Goal: Task Accomplishment & Management: Use online tool/utility

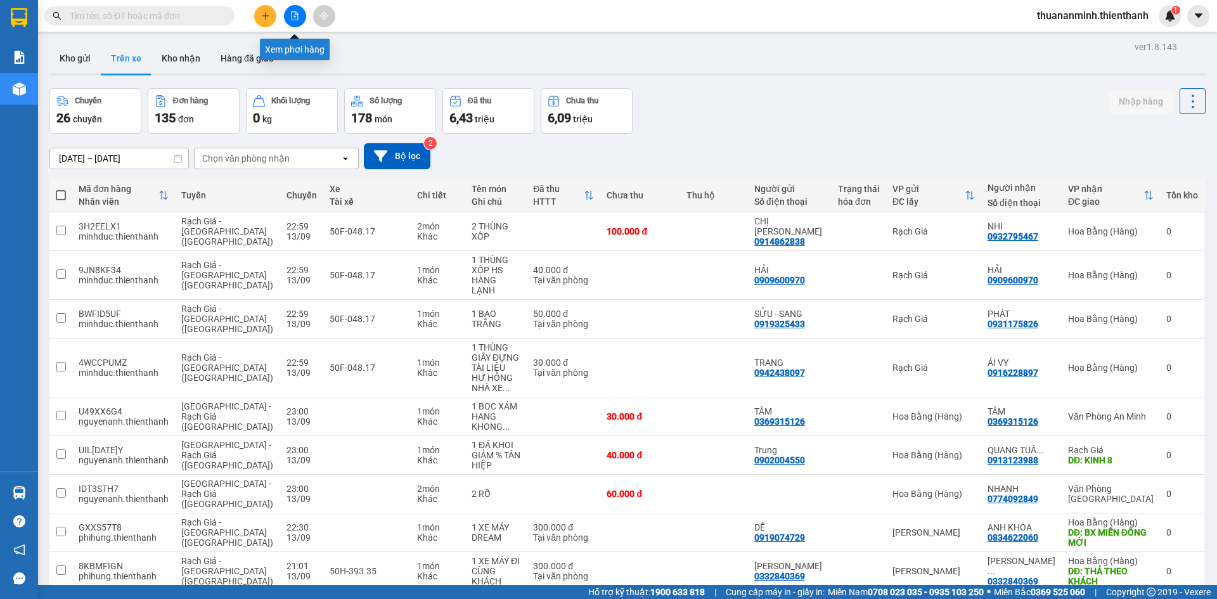
click at [295, 14] on icon "file-add" at bounding box center [294, 15] width 9 height 9
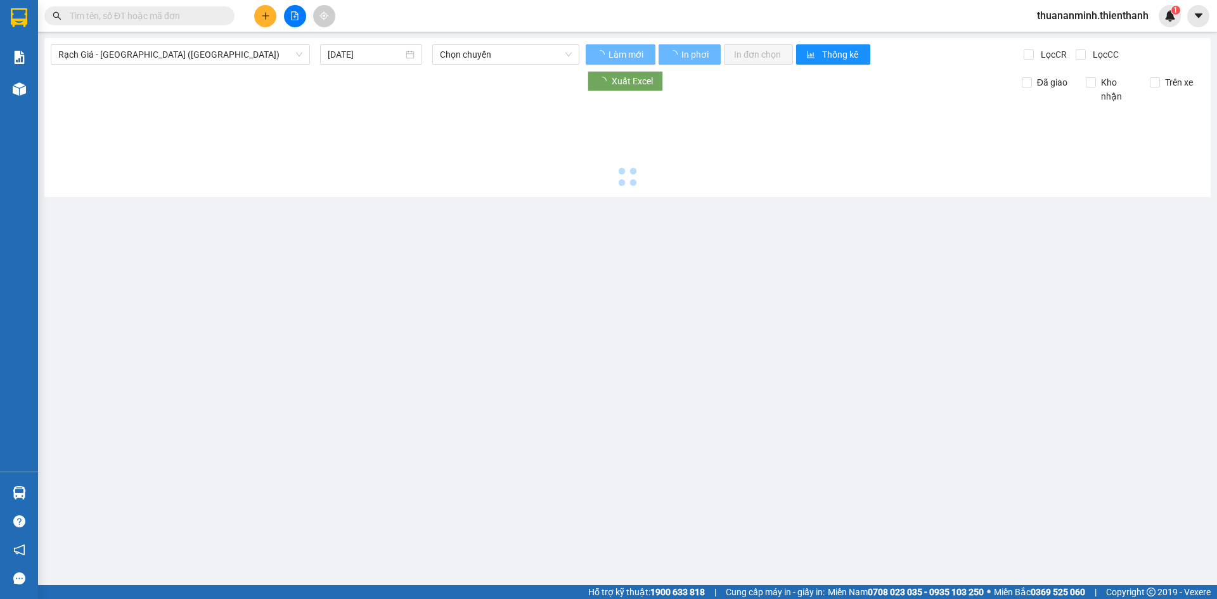
type input "[DATE]"
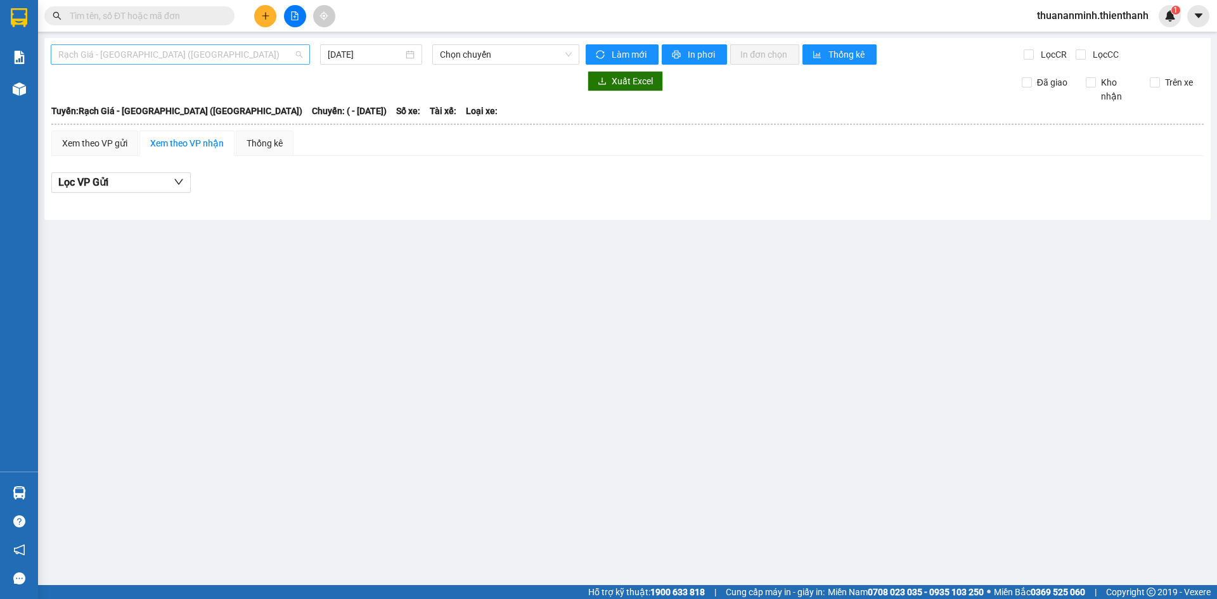
click at [276, 54] on span "Rạch Giá - [GEOGRAPHIC_DATA] ([GEOGRAPHIC_DATA])" at bounding box center [180, 54] width 244 height 19
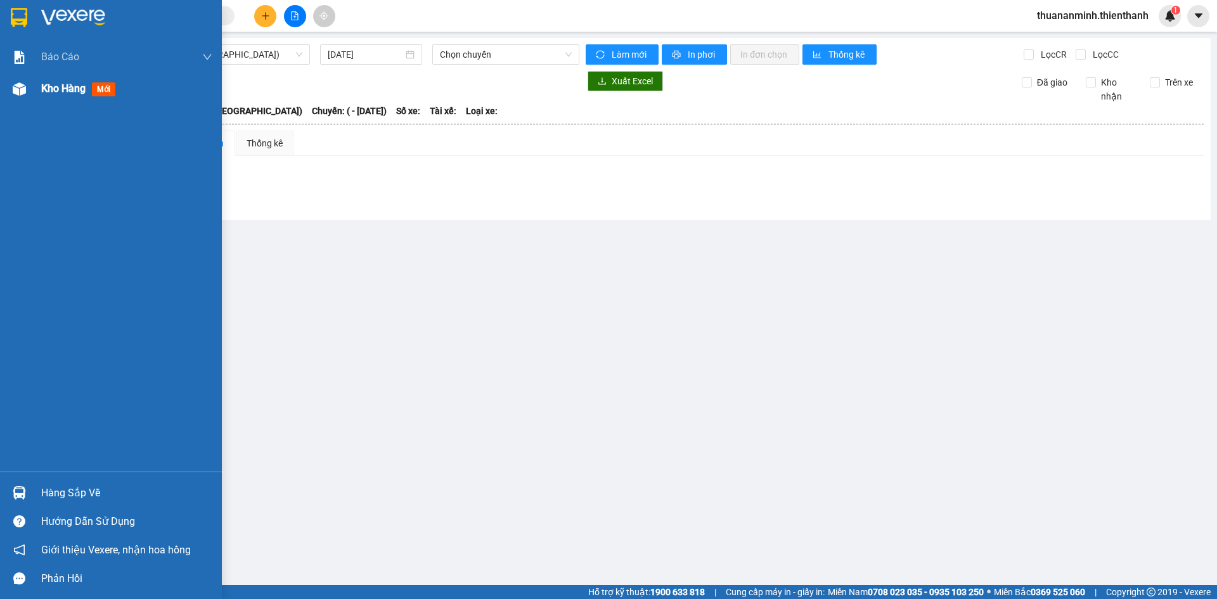
click at [32, 89] on div "Kho hàng mới" at bounding box center [111, 89] width 222 height 32
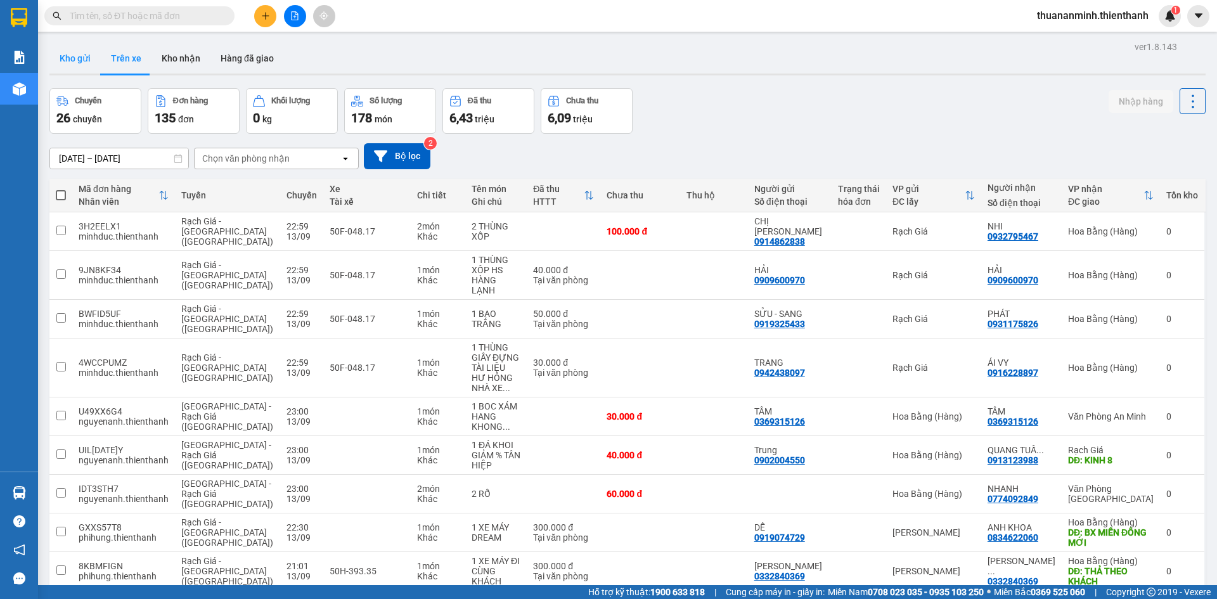
click at [70, 51] on button "Kho gửi" at bounding box center [74, 58] width 51 height 30
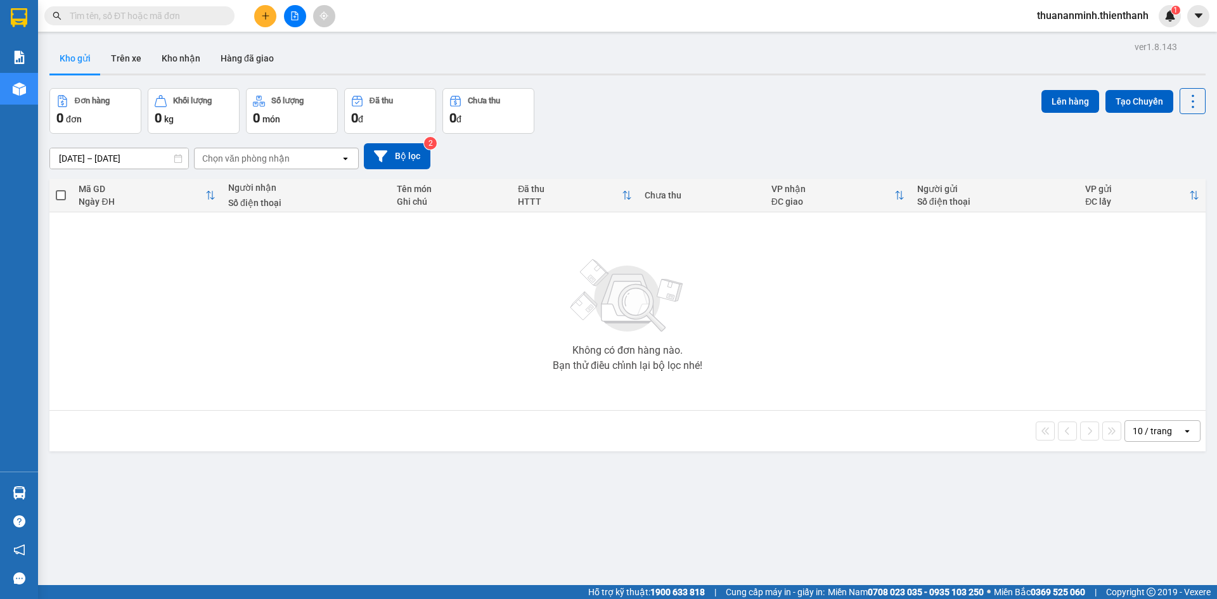
click at [298, 155] on div "Chọn văn phòng nhận" at bounding box center [268, 158] width 146 height 20
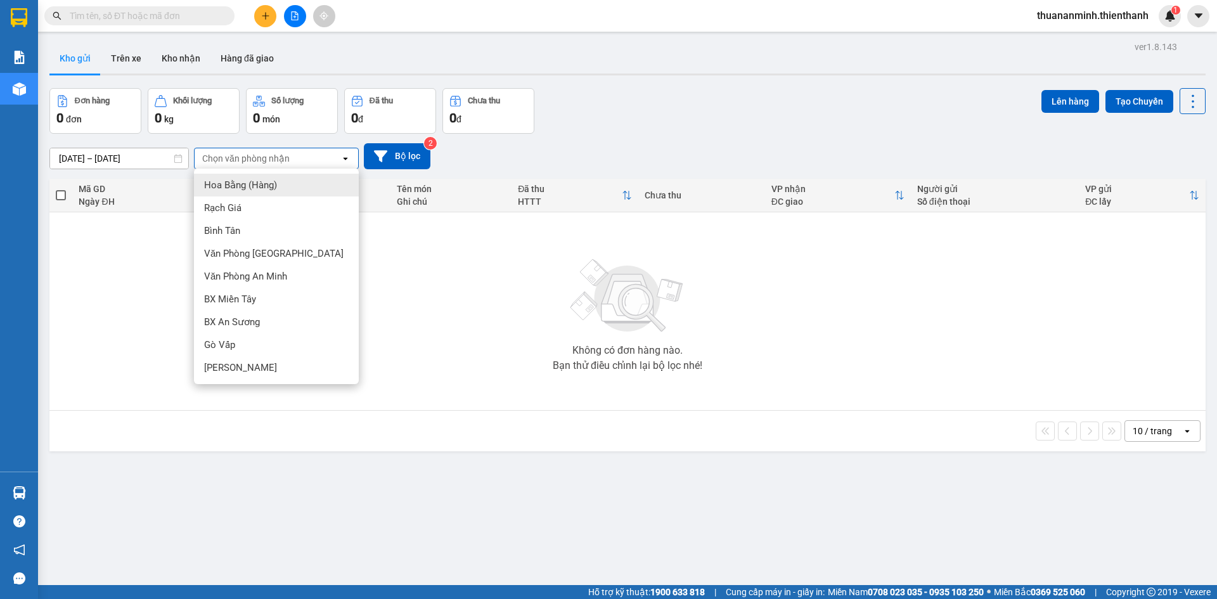
click at [284, 157] on div "Chọn văn phòng nhận" at bounding box center [245, 158] width 87 height 13
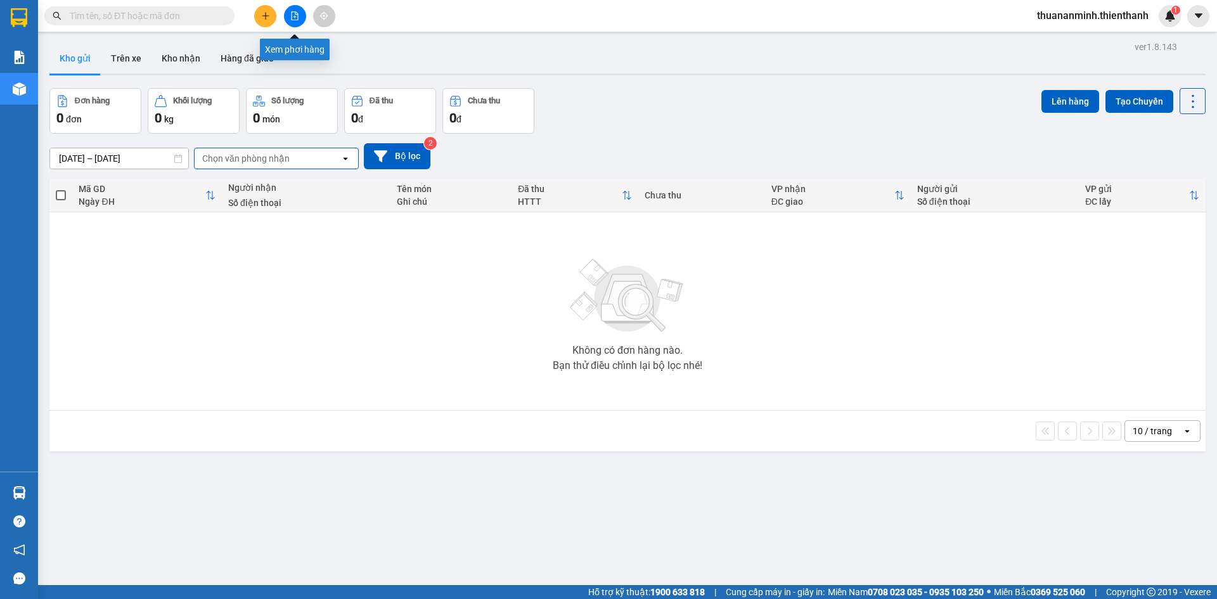
click at [292, 15] on icon "file-add" at bounding box center [295, 15] width 7 height 9
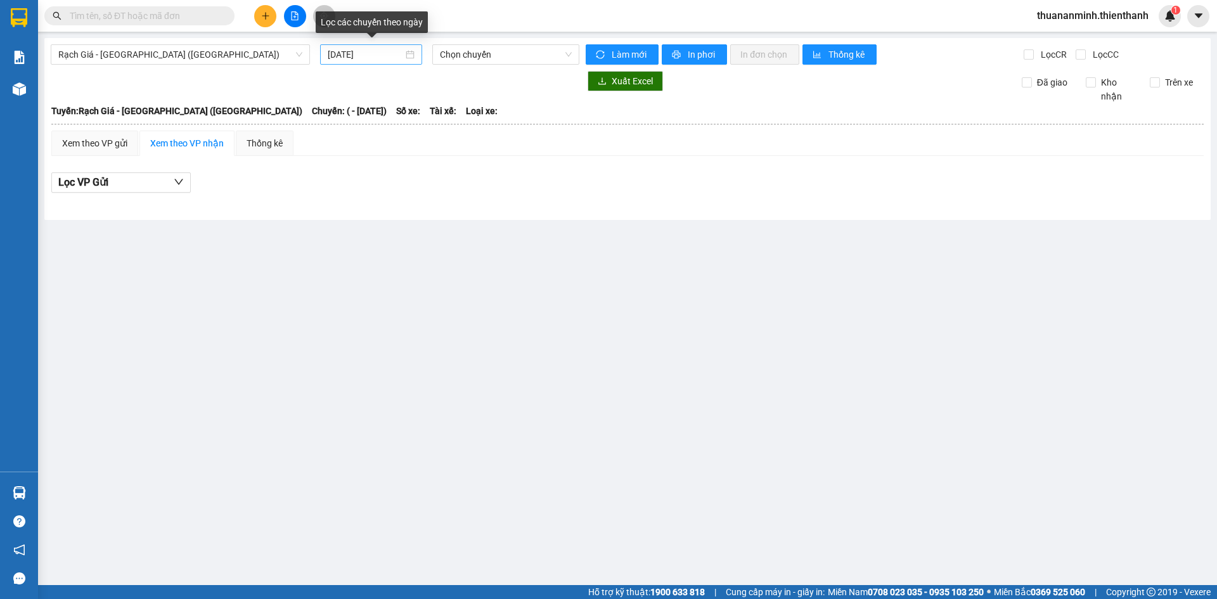
click at [410, 54] on div "[DATE]" at bounding box center [371, 55] width 87 height 14
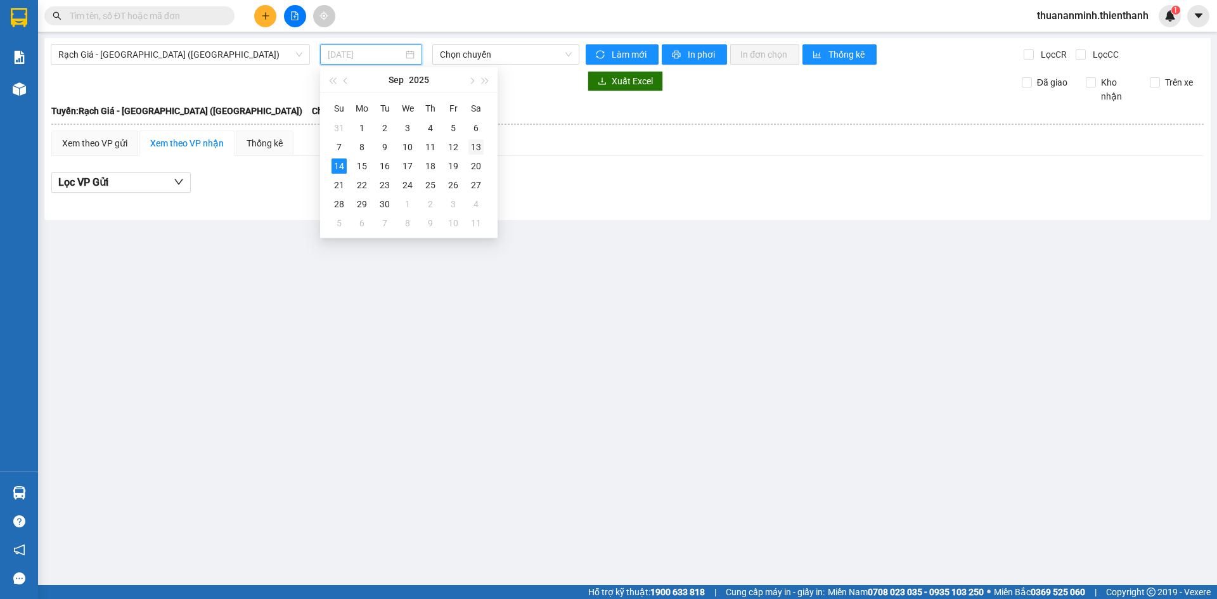
click at [472, 144] on div "13" at bounding box center [476, 146] width 15 height 15
type input "[DATE]"
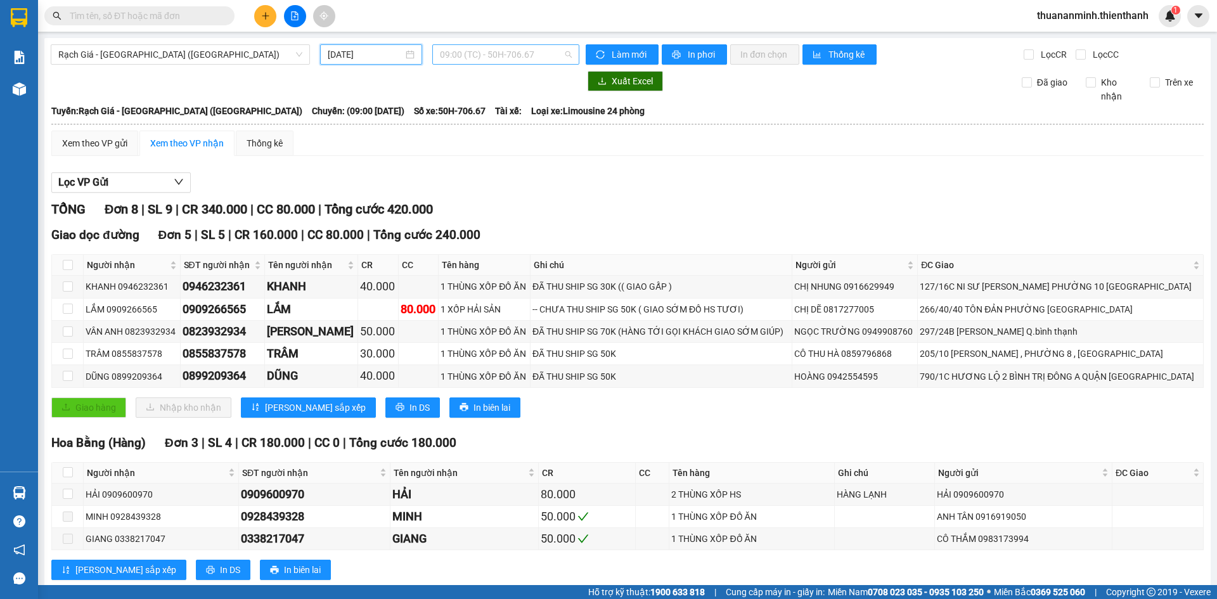
click at [502, 46] on span "09:00 (TC) - 50H-706.67" at bounding box center [506, 54] width 132 height 19
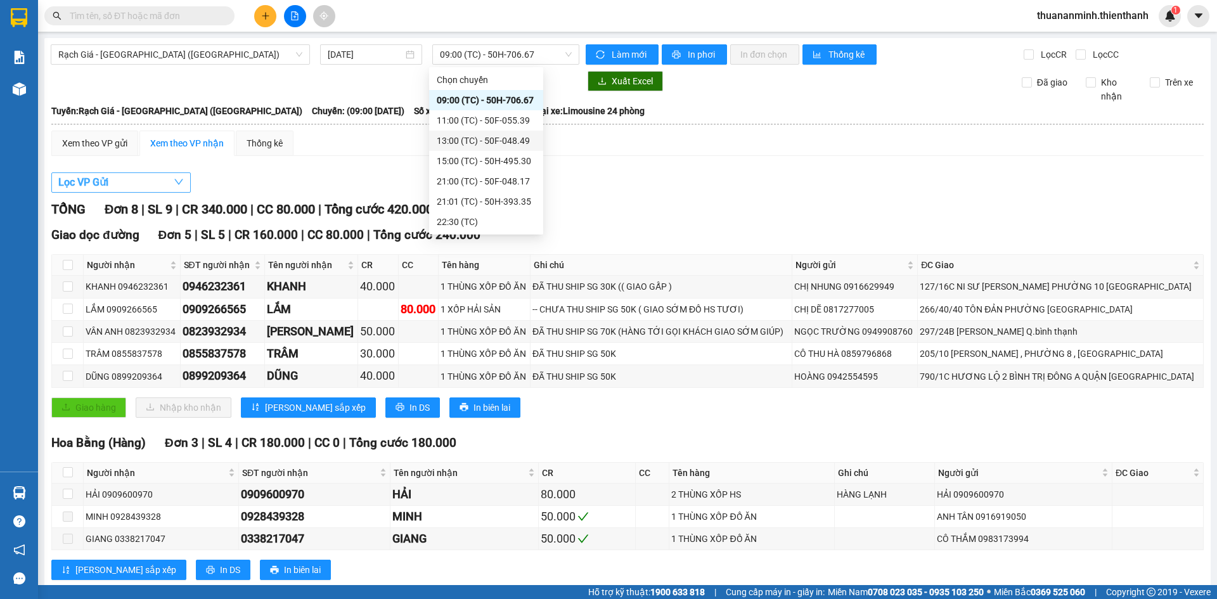
click at [135, 178] on button "Lọc VP Gửi" at bounding box center [120, 182] width 139 height 20
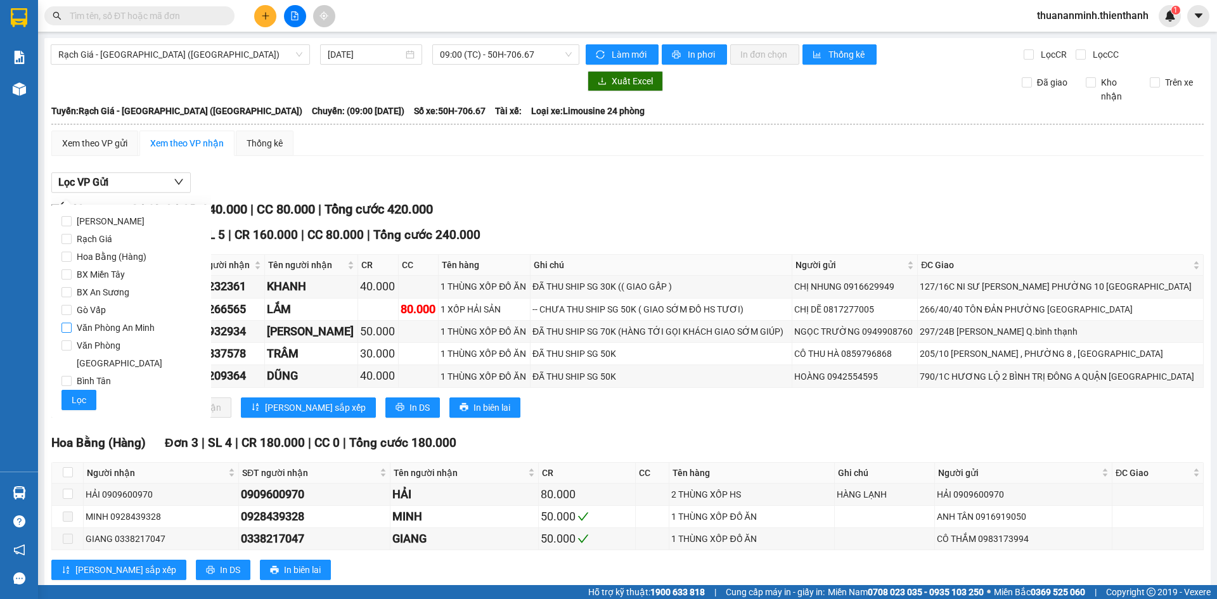
click at [140, 327] on span "Văn Phòng An Minh" at bounding box center [116, 328] width 88 height 18
click at [72, 327] on input "Văn Phòng An Minh" at bounding box center [67, 328] width 10 height 10
checkbox input "true"
click at [70, 390] on button "Lọc" at bounding box center [79, 400] width 35 height 20
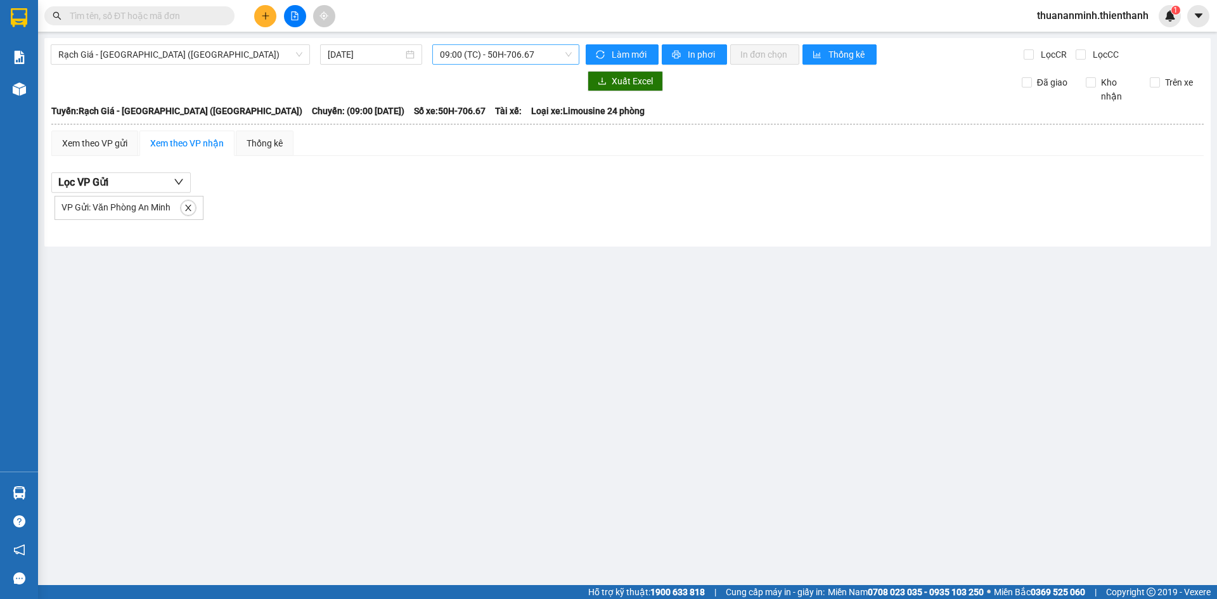
click at [536, 56] on span "09:00 (TC) - 50H-706.67" at bounding box center [506, 54] width 132 height 19
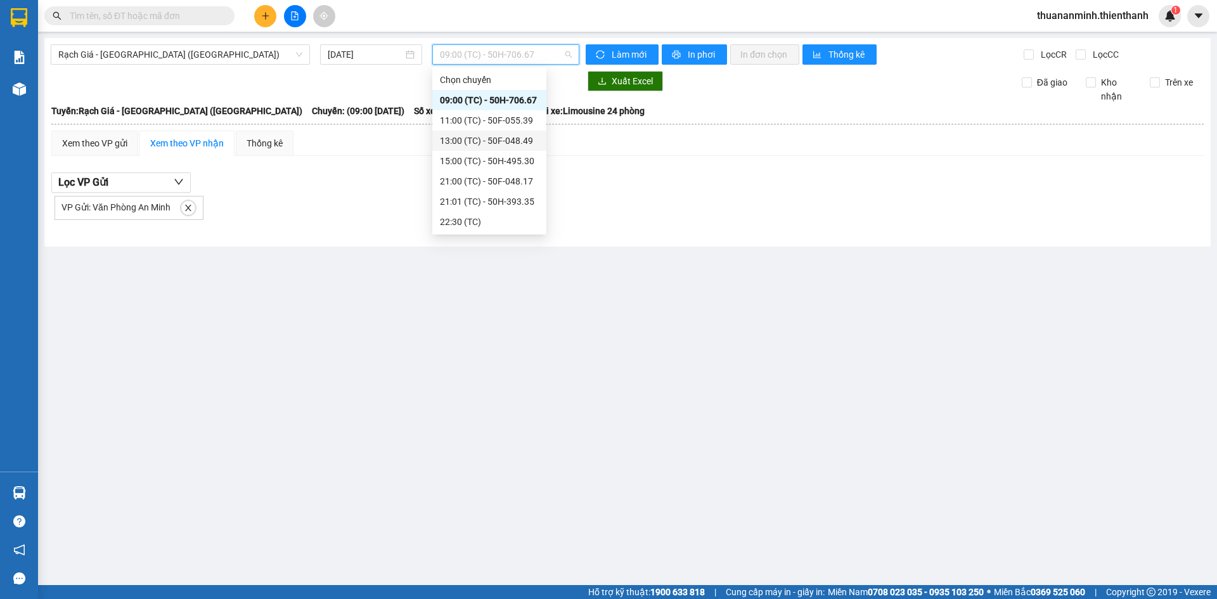
click at [519, 139] on div "13:00 (TC) - 50F-048.49" at bounding box center [489, 141] width 99 height 14
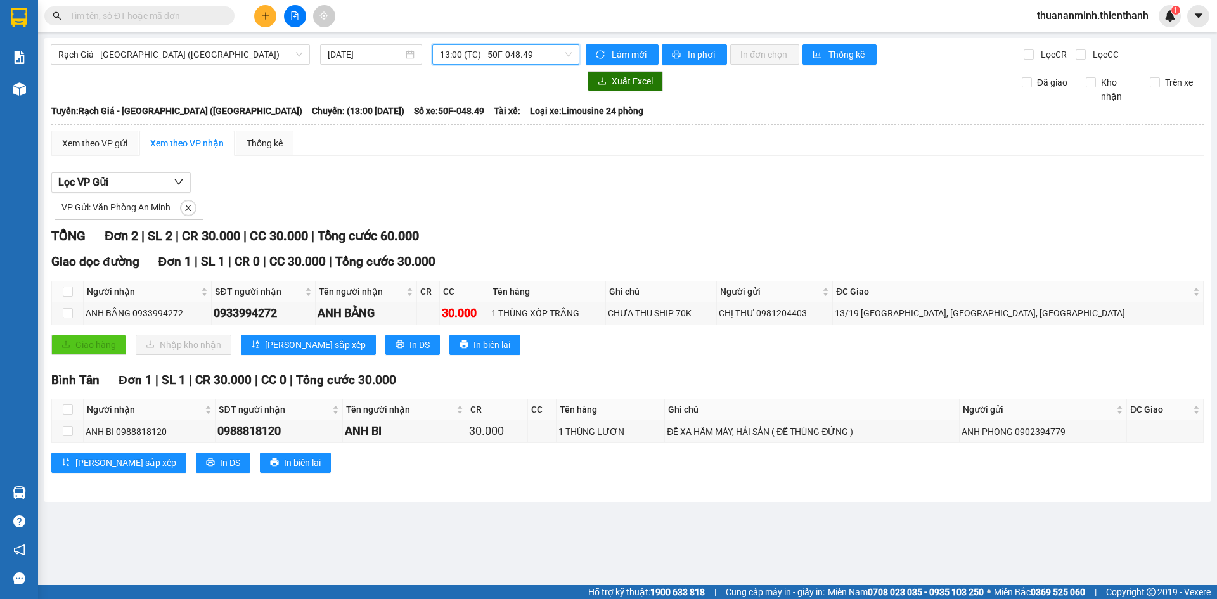
click at [548, 52] on span "13:00 (TC) - 50F-048.49" at bounding box center [506, 54] width 132 height 19
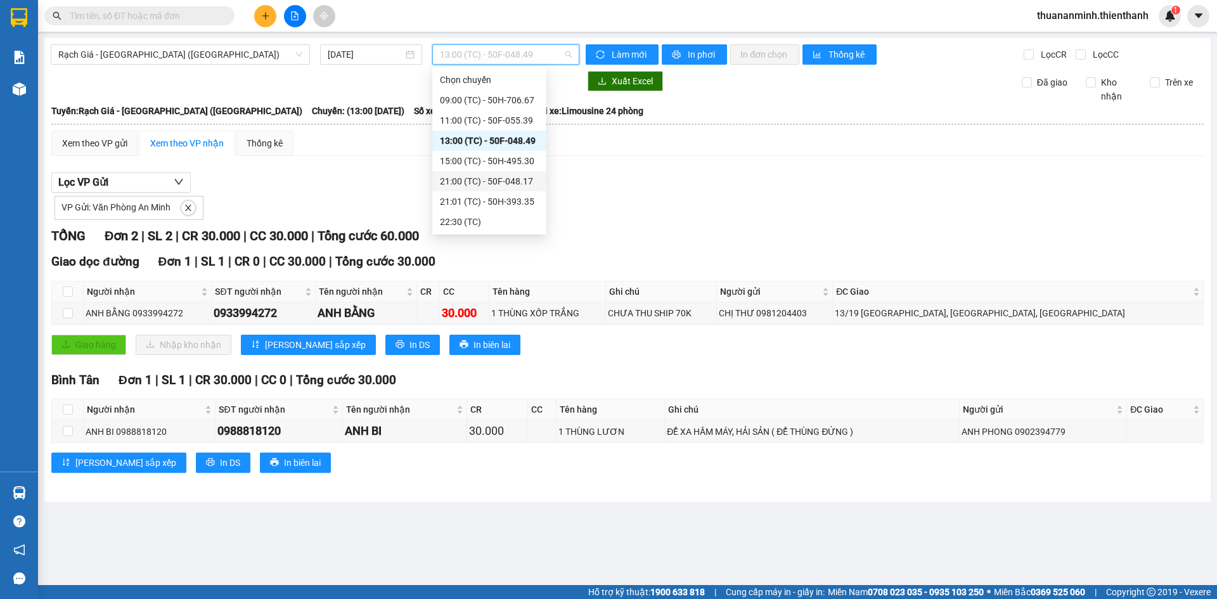
click at [487, 190] on div "21:00 (TC) - 50F-048.17" at bounding box center [489, 181] width 114 height 20
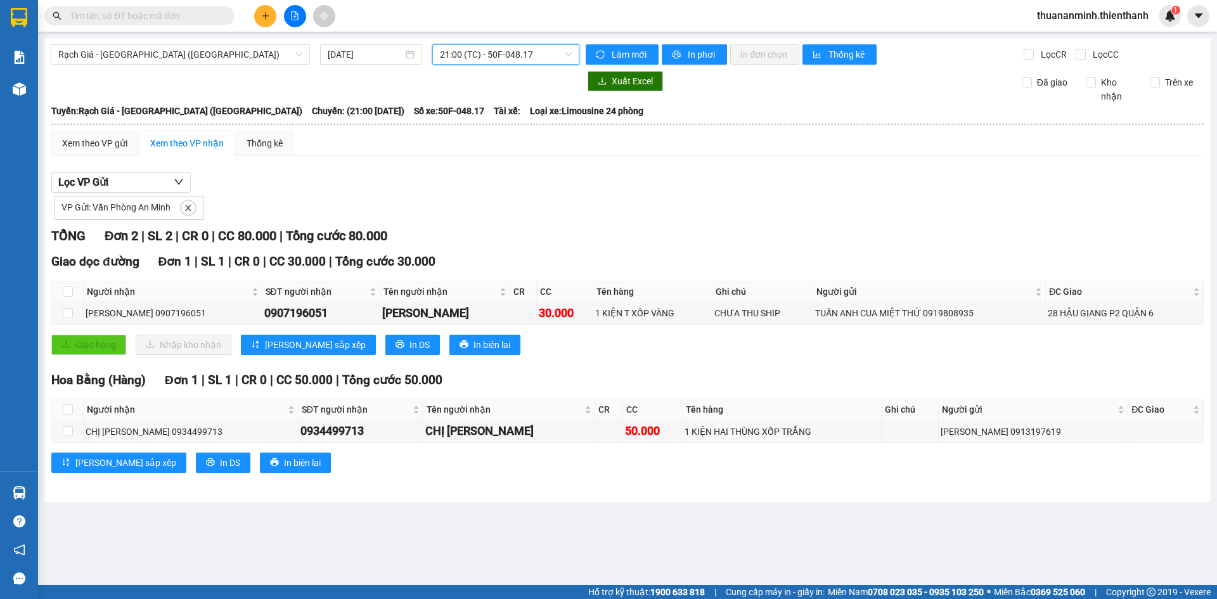
click at [519, 60] on span "21:00 (TC) - 50F-048.17" at bounding box center [506, 54] width 132 height 19
click at [640, 202] on div "VP Gửi: Văn Phòng An Minh" at bounding box center [627, 206] width 1153 height 27
click at [511, 55] on span "21:00 (TC) - 50F-048.17" at bounding box center [506, 54] width 132 height 19
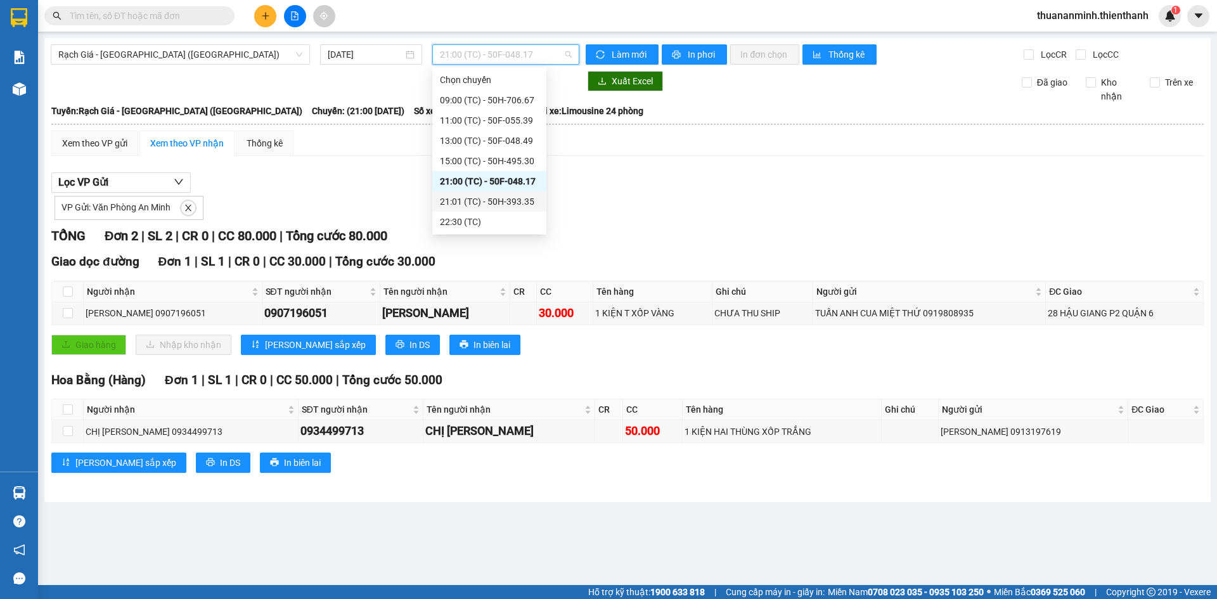
click at [499, 200] on div "21:01 (TC) - 50H-393.35" at bounding box center [489, 202] width 99 height 14
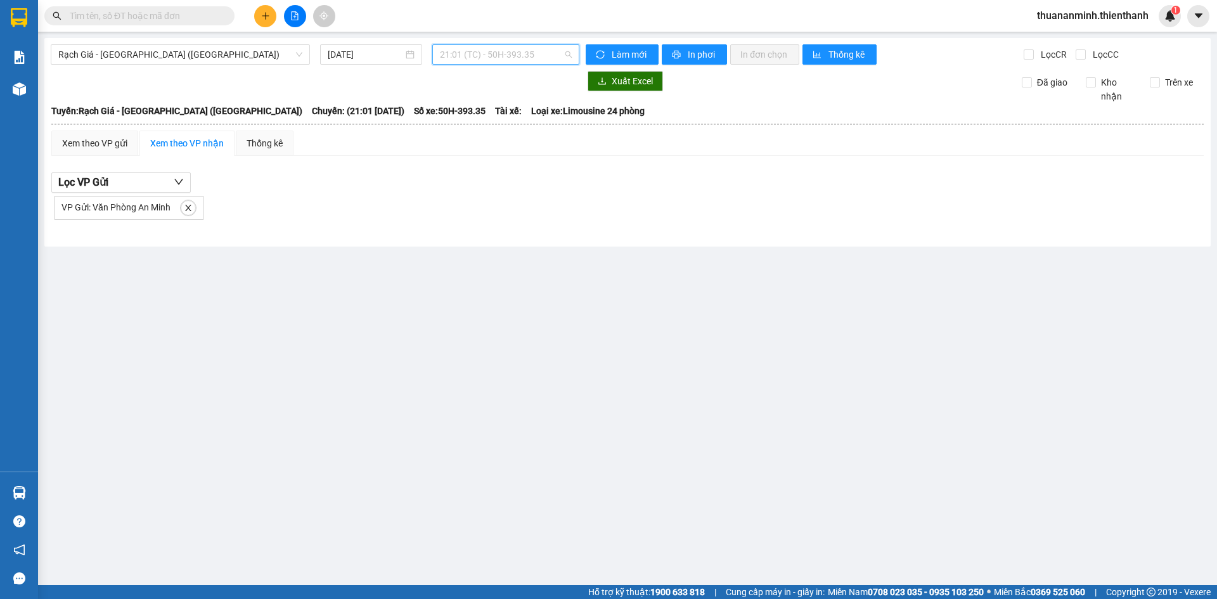
click at [540, 54] on span "21:01 (TC) - 50H-393.35" at bounding box center [506, 54] width 132 height 19
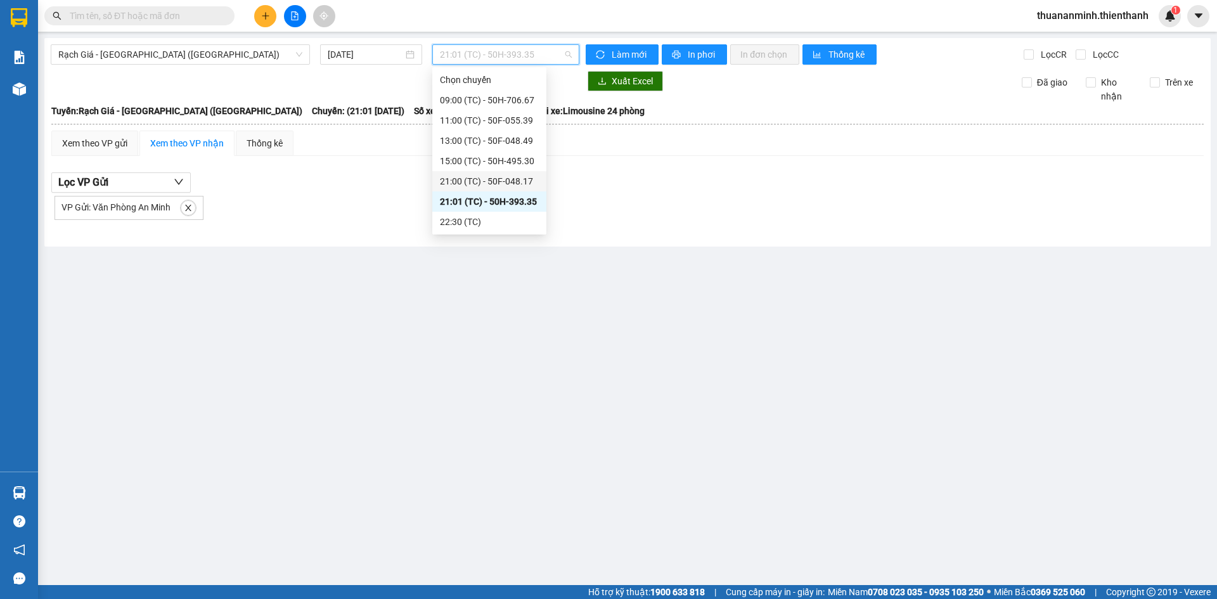
click at [493, 176] on div "21:00 (TC) - 50F-048.17" at bounding box center [489, 181] width 99 height 14
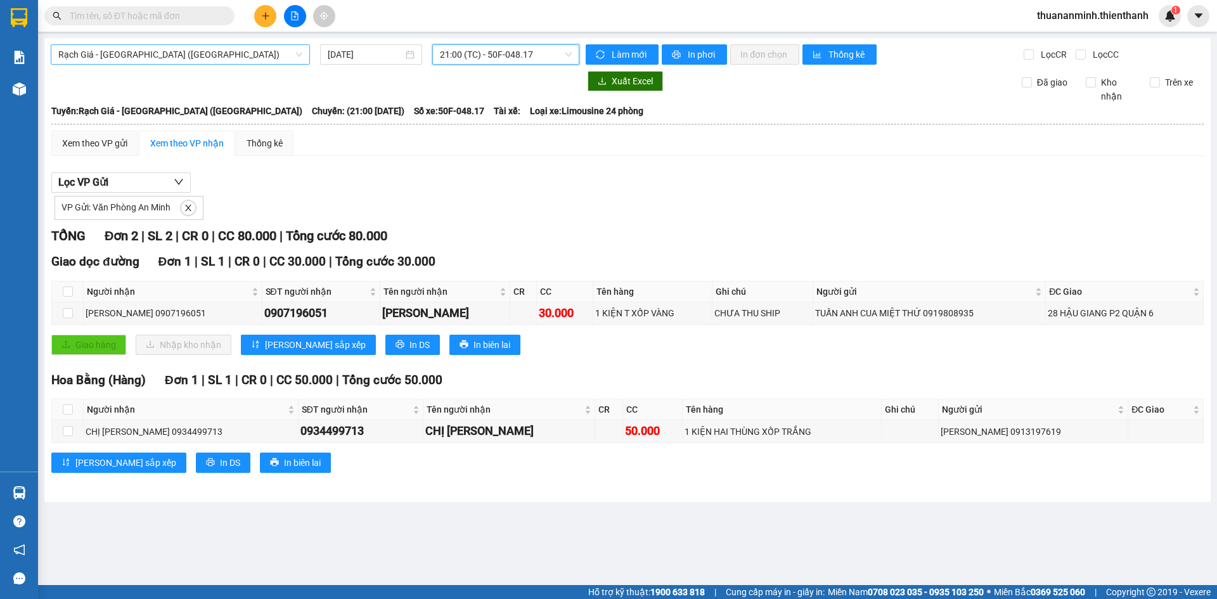
click at [250, 58] on span "Rạch Giá - [GEOGRAPHIC_DATA] ([GEOGRAPHIC_DATA])" at bounding box center [180, 54] width 244 height 19
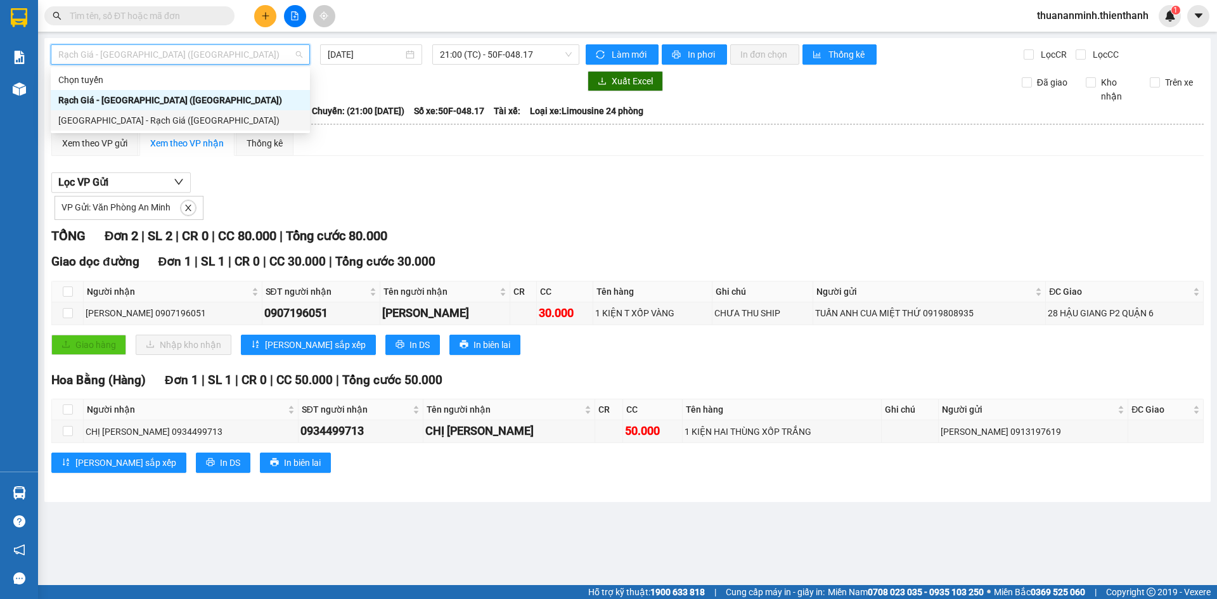
click at [187, 117] on div "[GEOGRAPHIC_DATA] - Rạch Giá ([GEOGRAPHIC_DATA])" at bounding box center [180, 120] width 244 height 14
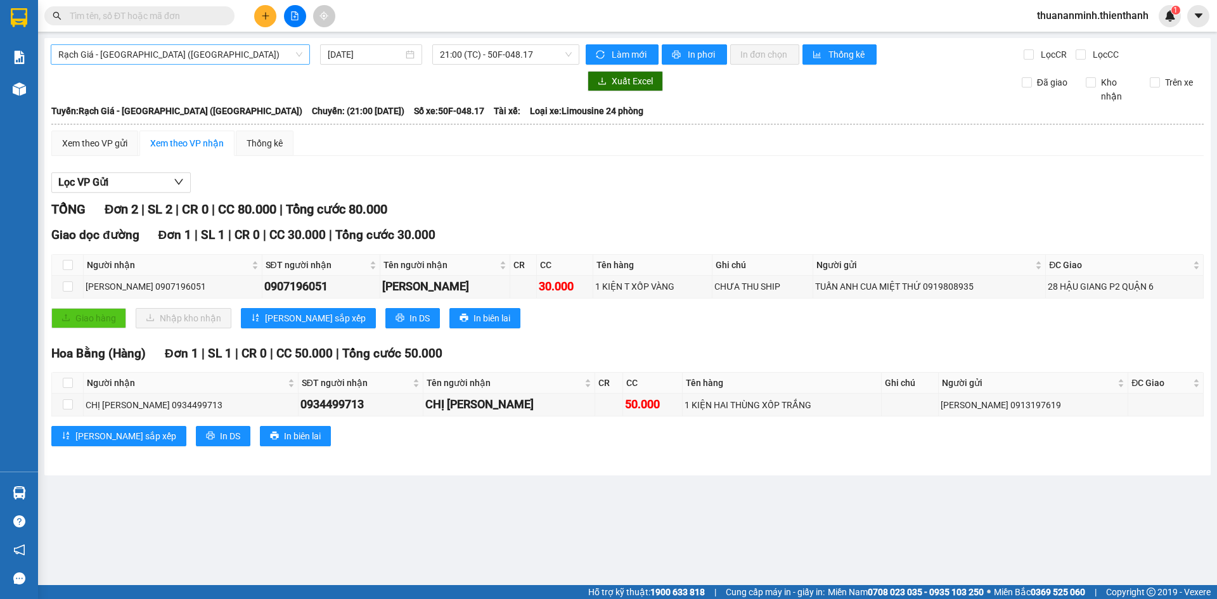
click at [150, 55] on span "Rạch Giá - [GEOGRAPHIC_DATA] ([GEOGRAPHIC_DATA])" at bounding box center [180, 54] width 244 height 19
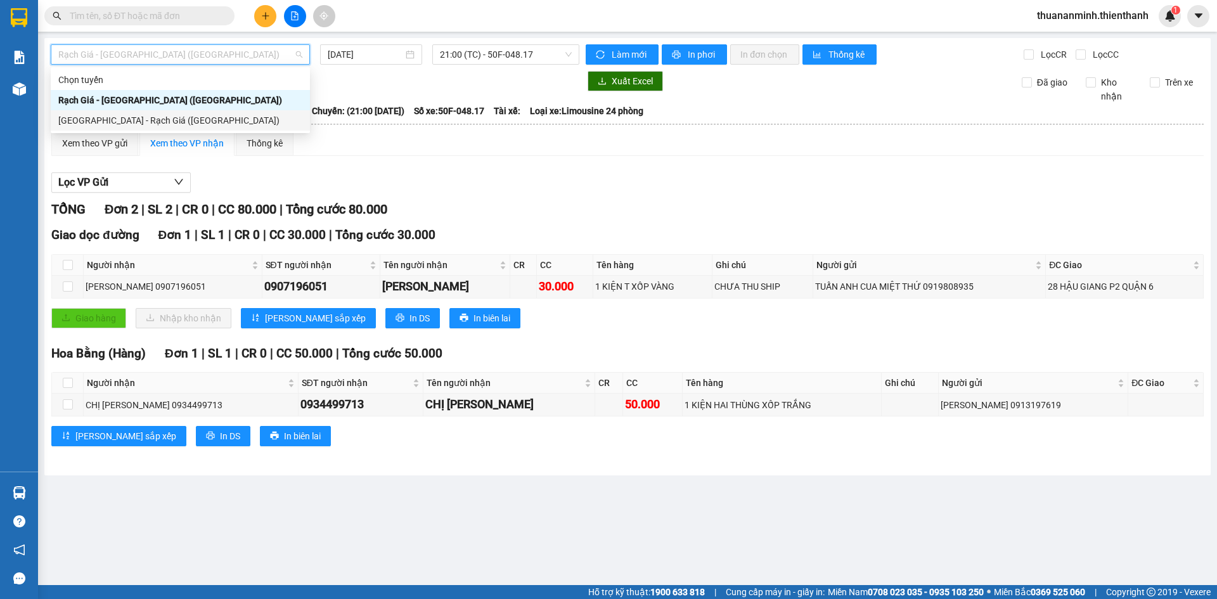
click at [122, 119] on div "[GEOGRAPHIC_DATA] - Rạch Giá ([GEOGRAPHIC_DATA])" at bounding box center [180, 120] width 244 height 14
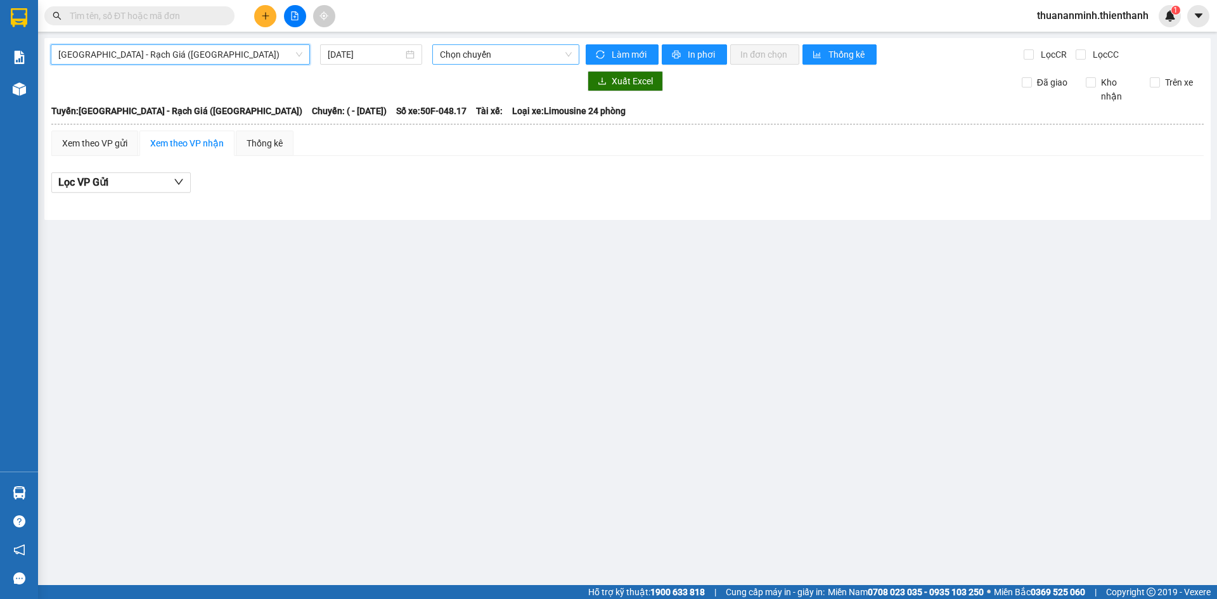
click at [522, 54] on span "Chọn chuyến" at bounding box center [506, 54] width 132 height 19
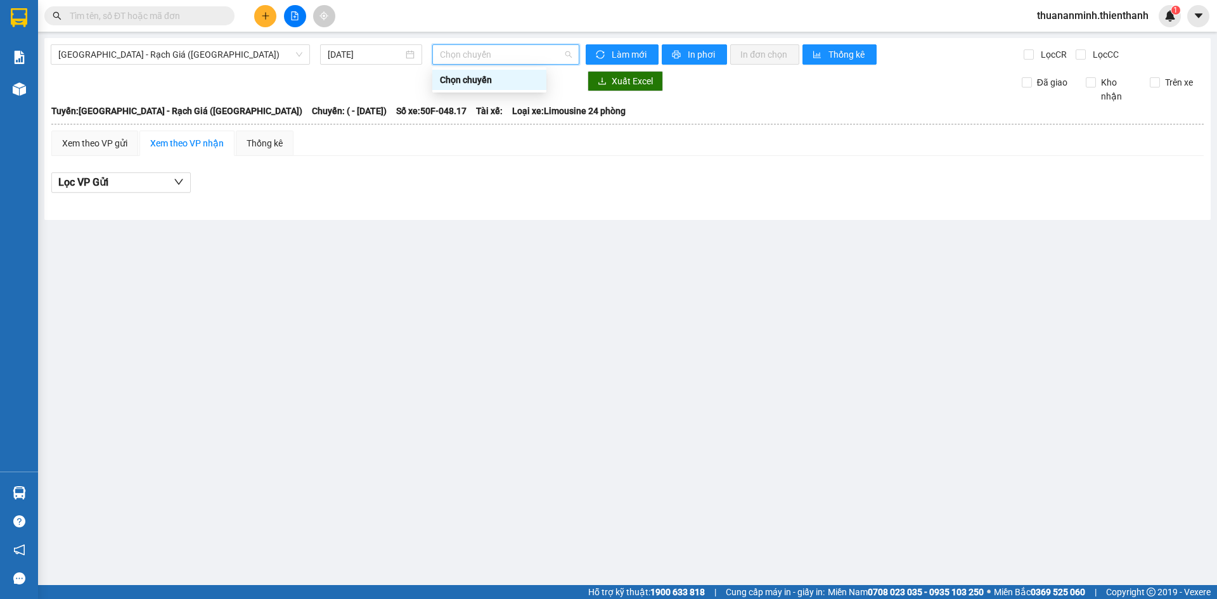
click at [527, 58] on span "Chọn chuyến" at bounding box center [506, 54] width 132 height 19
click at [413, 53] on div "[DATE]" at bounding box center [371, 55] width 87 height 14
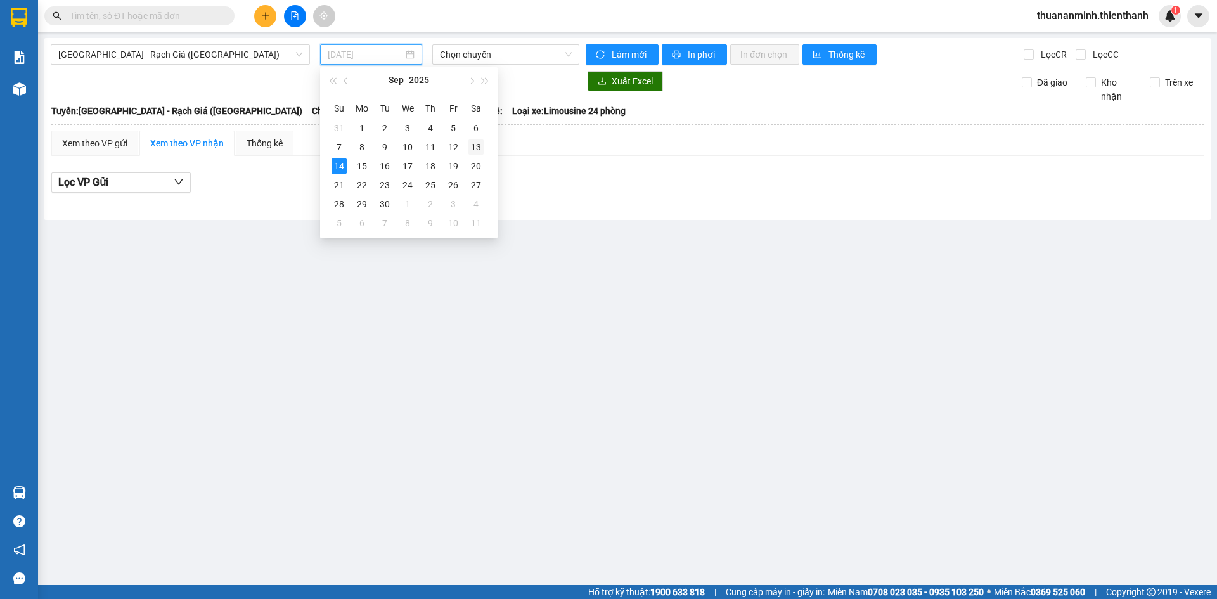
click at [476, 146] on div "13" at bounding box center [476, 146] width 15 height 15
type input "[DATE]"
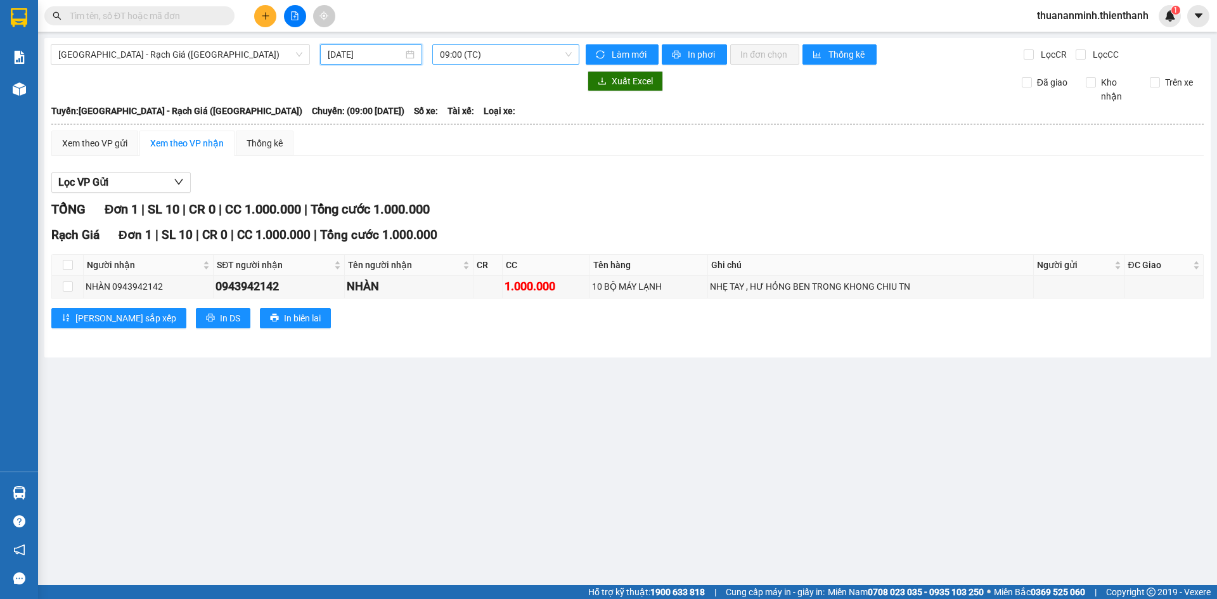
click at [527, 56] on span "09:00 (TC)" at bounding box center [506, 54] width 132 height 19
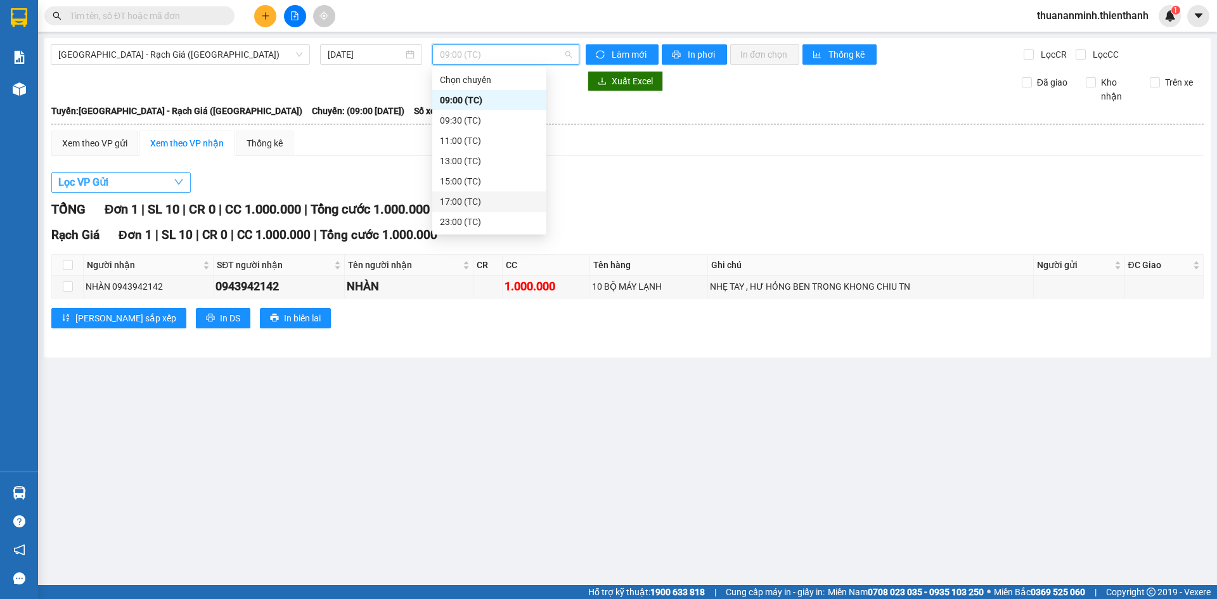
click at [163, 174] on button "Lọc VP Gửi" at bounding box center [120, 182] width 139 height 20
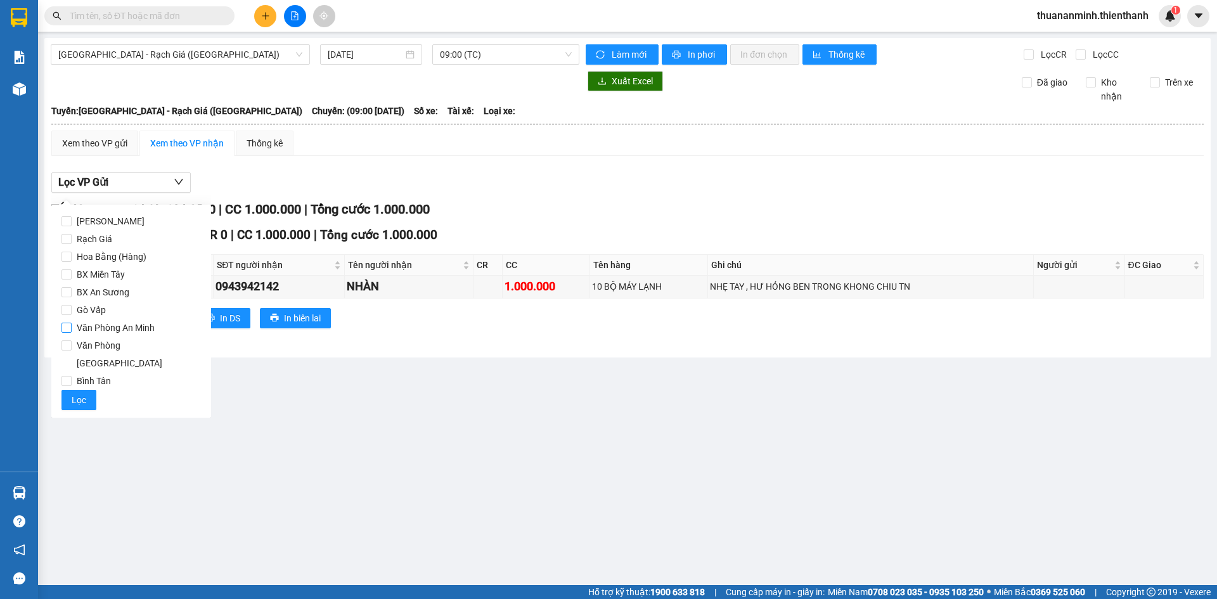
click at [105, 330] on span "Văn Phòng An Minh" at bounding box center [116, 328] width 88 height 18
click at [72, 330] on input "Văn Phòng An Minh" at bounding box center [67, 328] width 10 height 10
checkbox input "true"
click at [74, 393] on span "Lọc" at bounding box center [79, 400] width 15 height 14
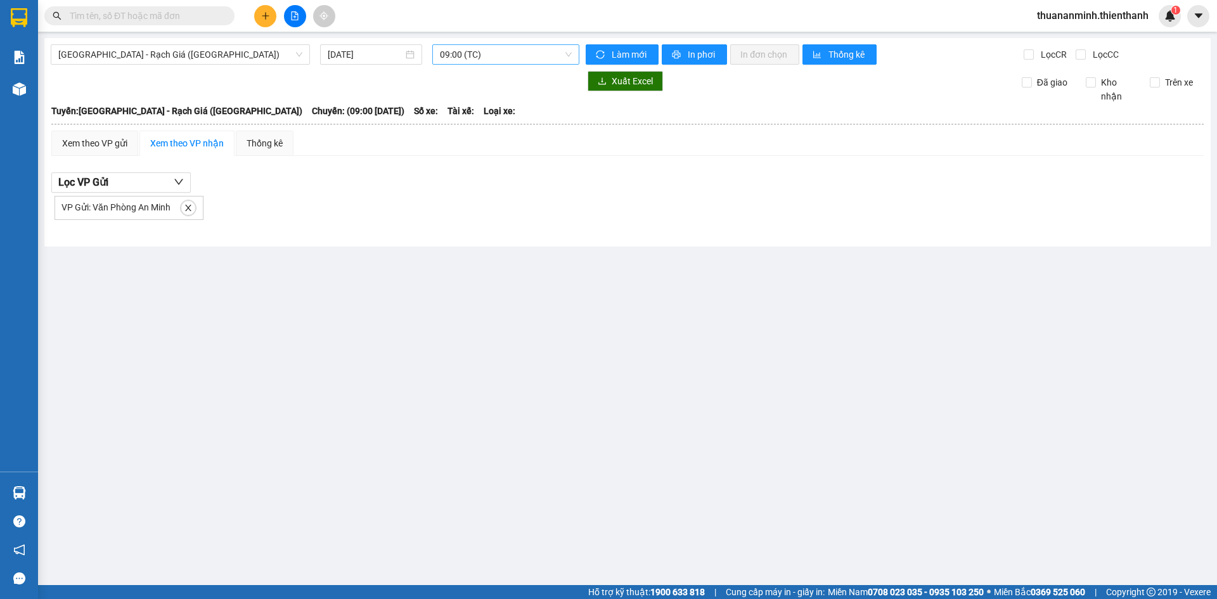
click at [495, 51] on span "09:00 (TC)" at bounding box center [506, 54] width 132 height 19
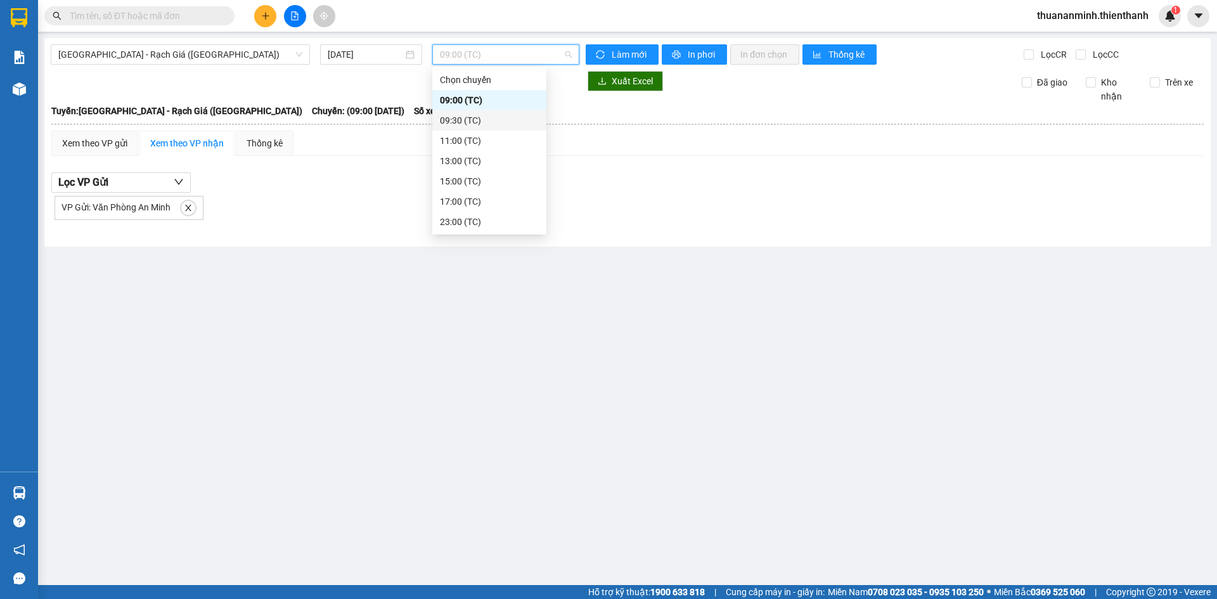
click at [491, 120] on div "09:30 (TC)" at bounding box center [489, 120] width 99 height 14
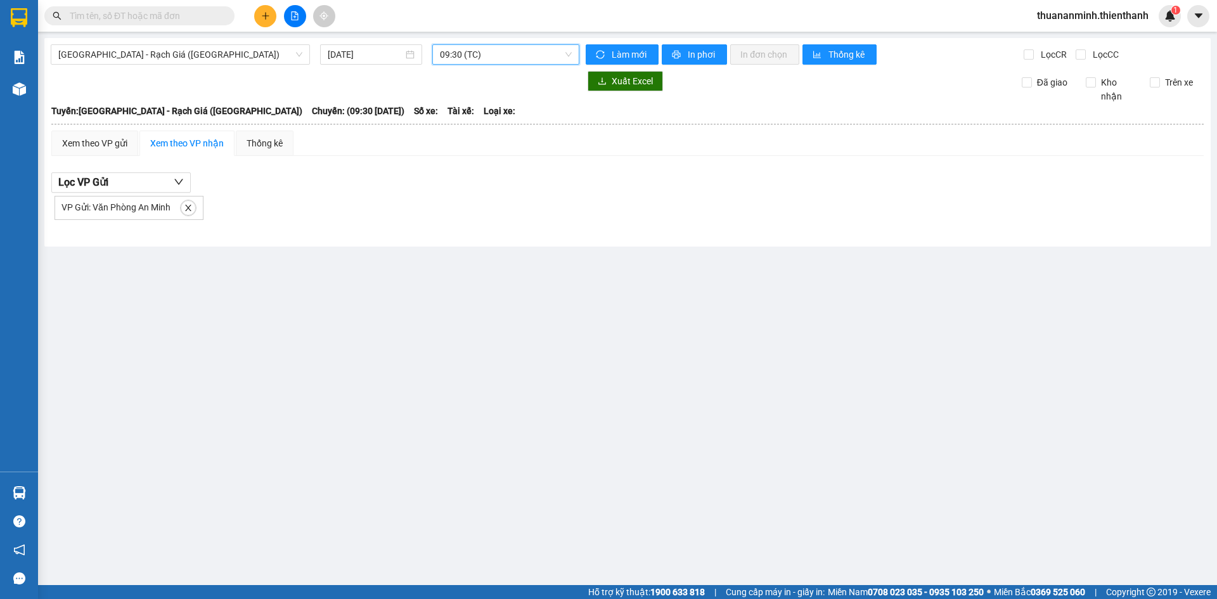
click at [515, 60] on span "09:30 (TC)" at bounding box center [506, 54] width 132 height 19
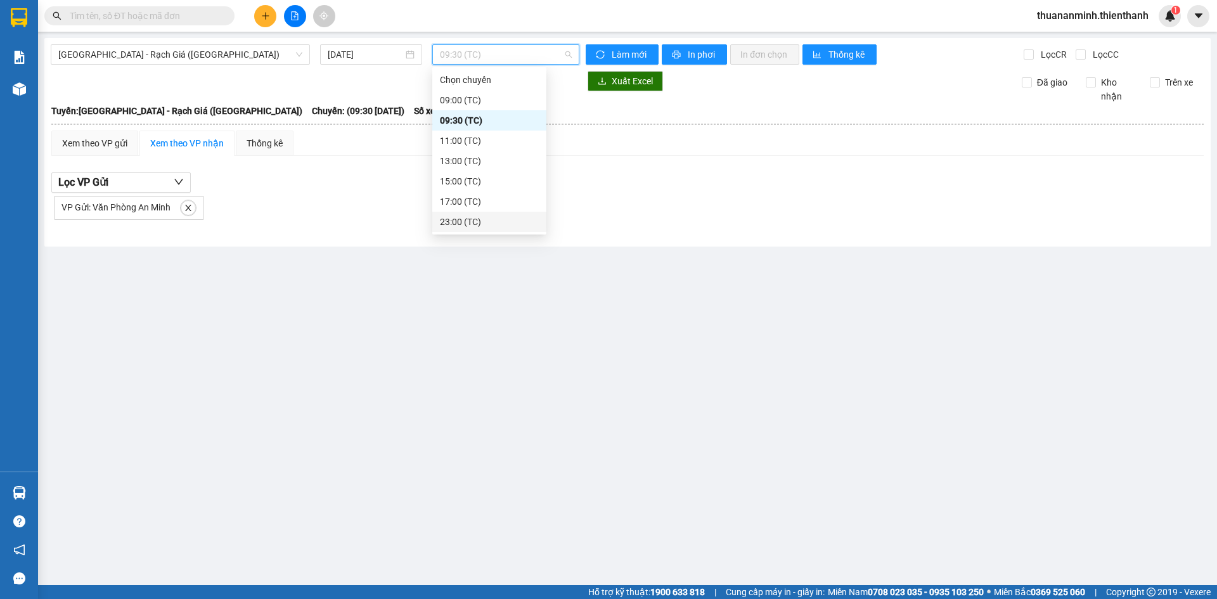
click at [474, 227] on div "23:00 (TC)" at bounding box center [489, 222] width 99 height 14
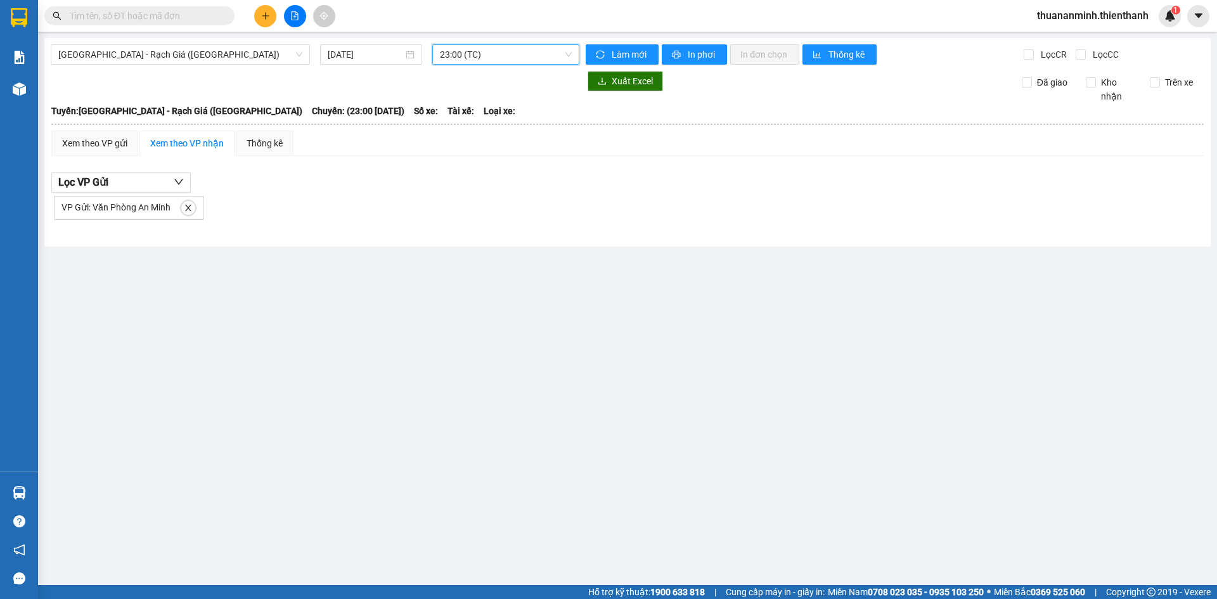
click at [489, 55] on span "23:00 (TC)" at bounding box center [506, 54] width 132 height 19
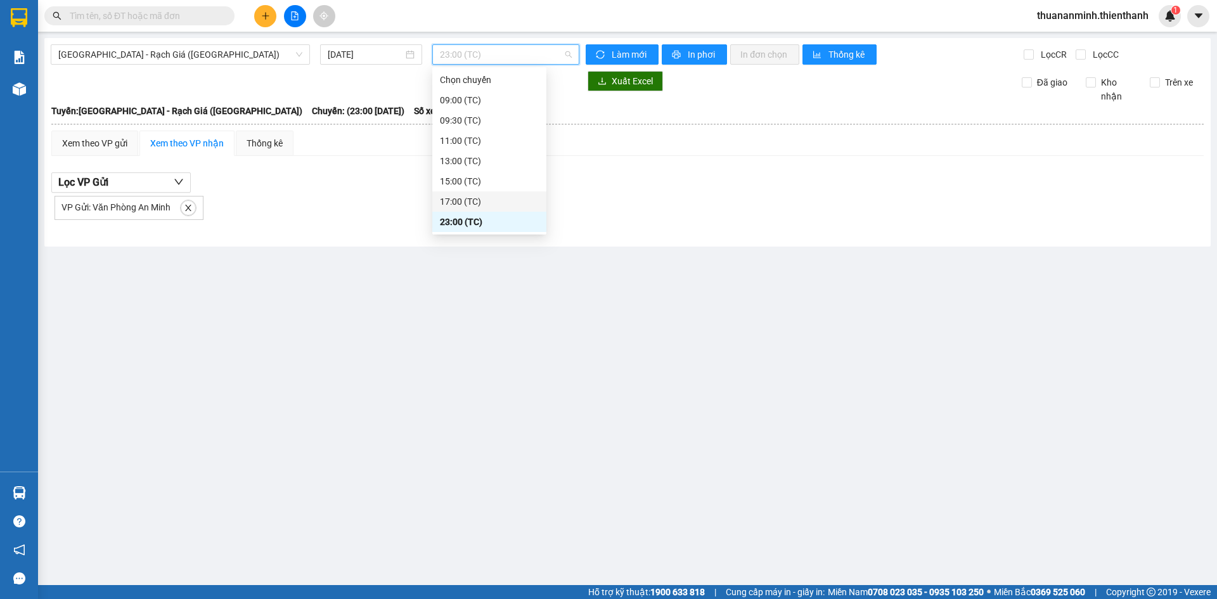
click at [458, 198] on div "17:00 (TC)" at bounding box center [489, 202] width 99 height 14
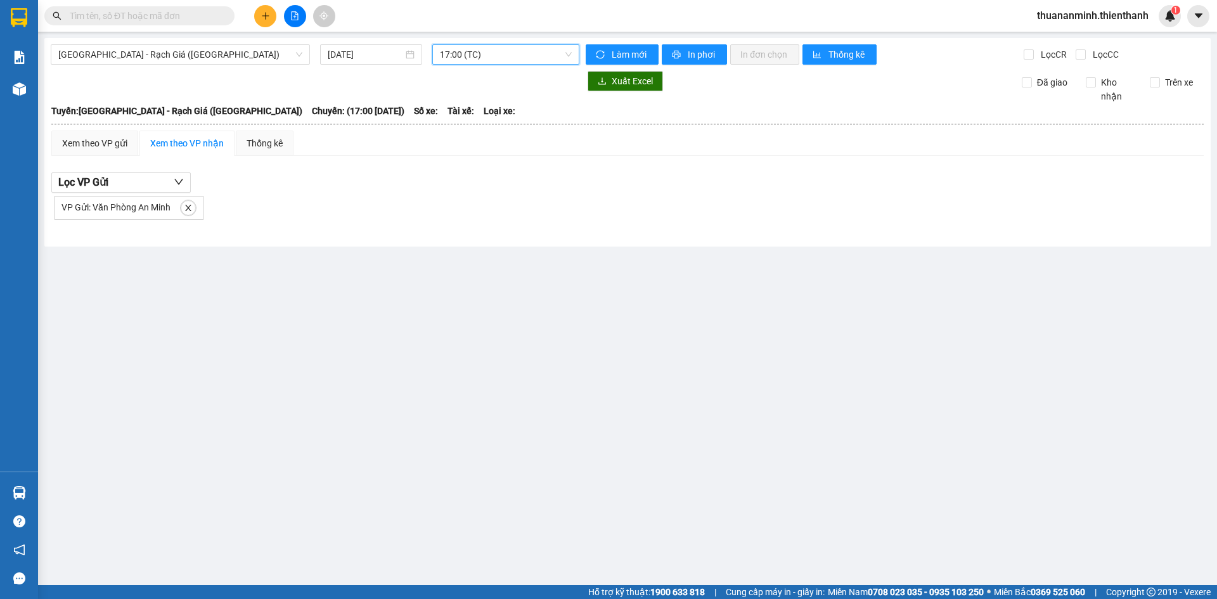
click at [503, 47] on span "17:00 (TC)" at bounding box center [506, 54] width 132 height 19
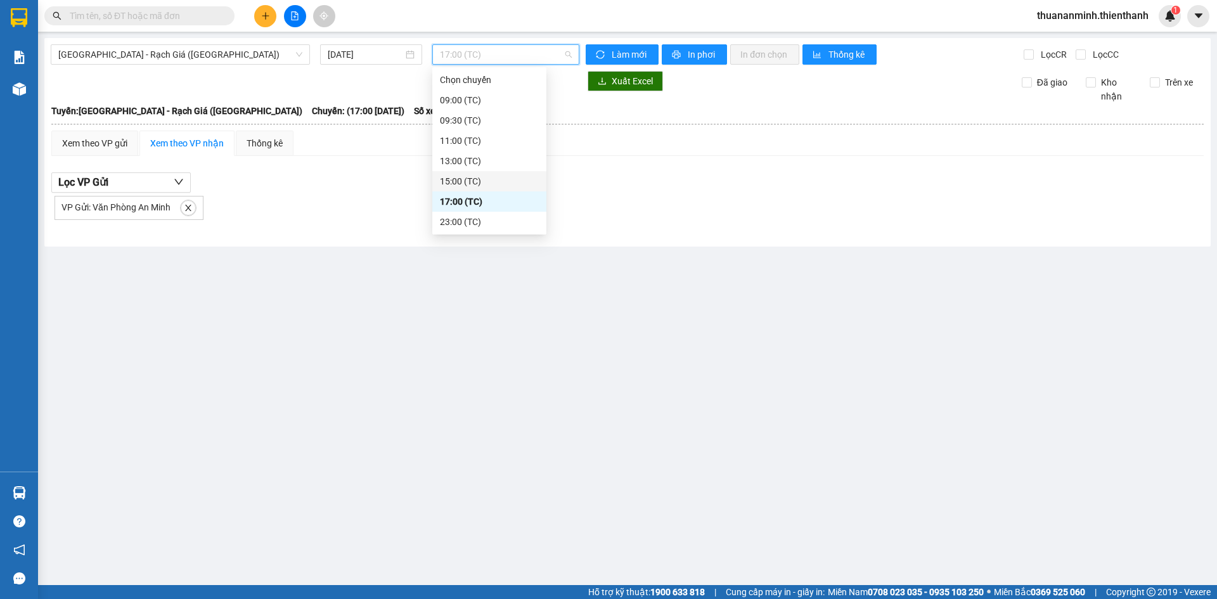
click at [462, 181] on div "15:00 (TC)" at bounding box center [489, 181] width 99 height 14
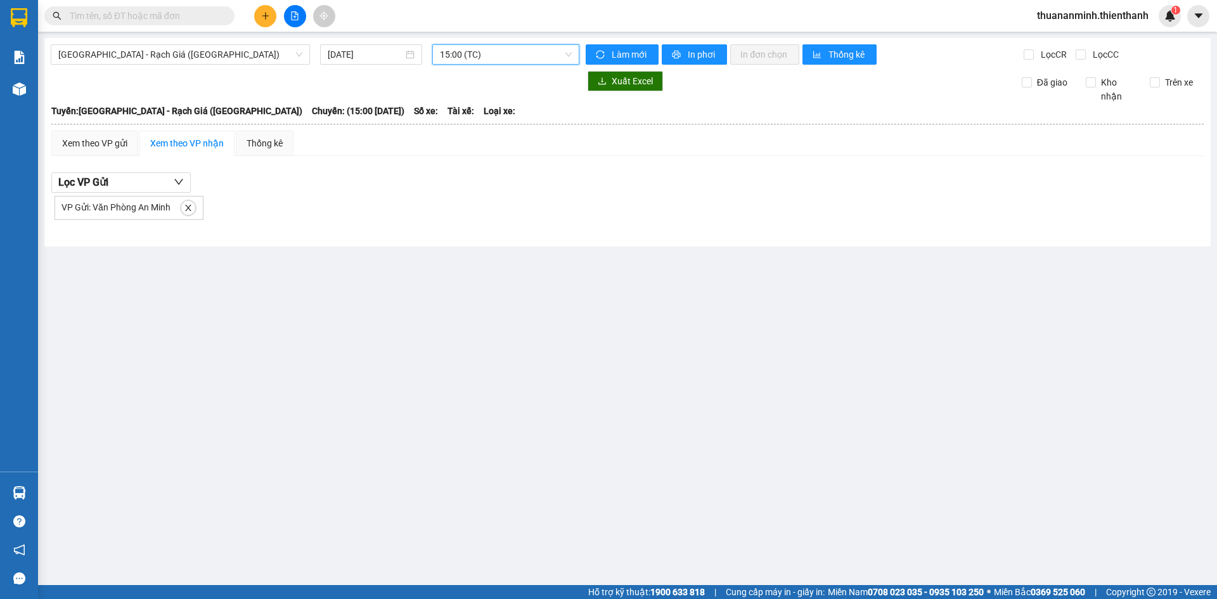
click at [541, 52] on span "15:00 (TC)" at bounding box center [506, 54] width 132 height 19
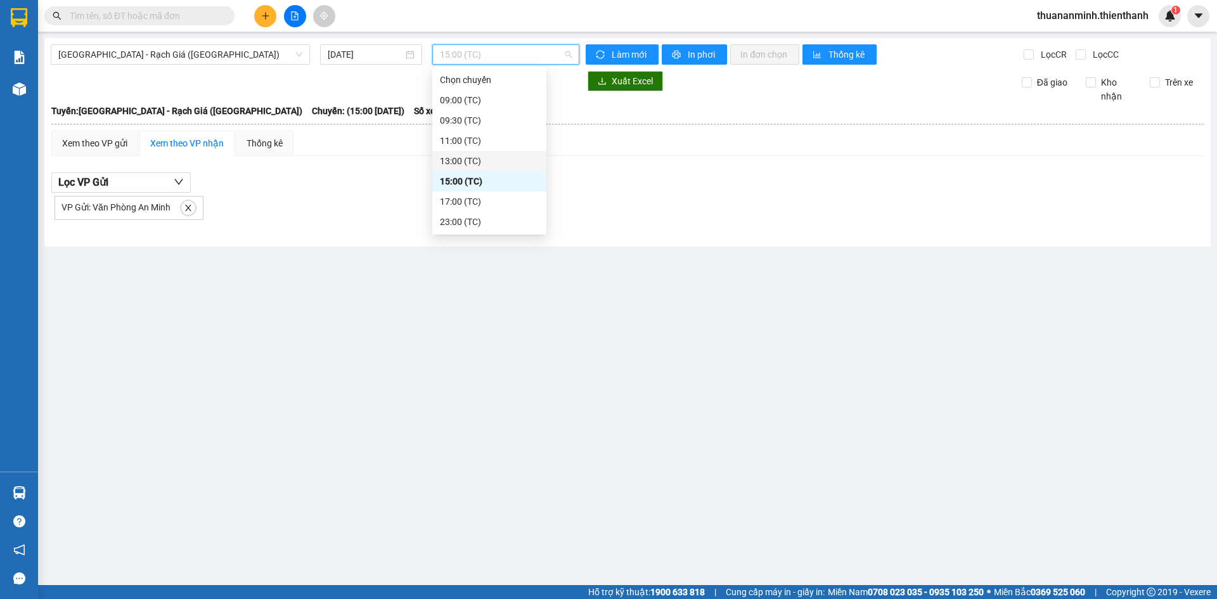
click at [476, 157] on div "13:00 (TC)" at bounding box center [489, 161] width 99 height 14
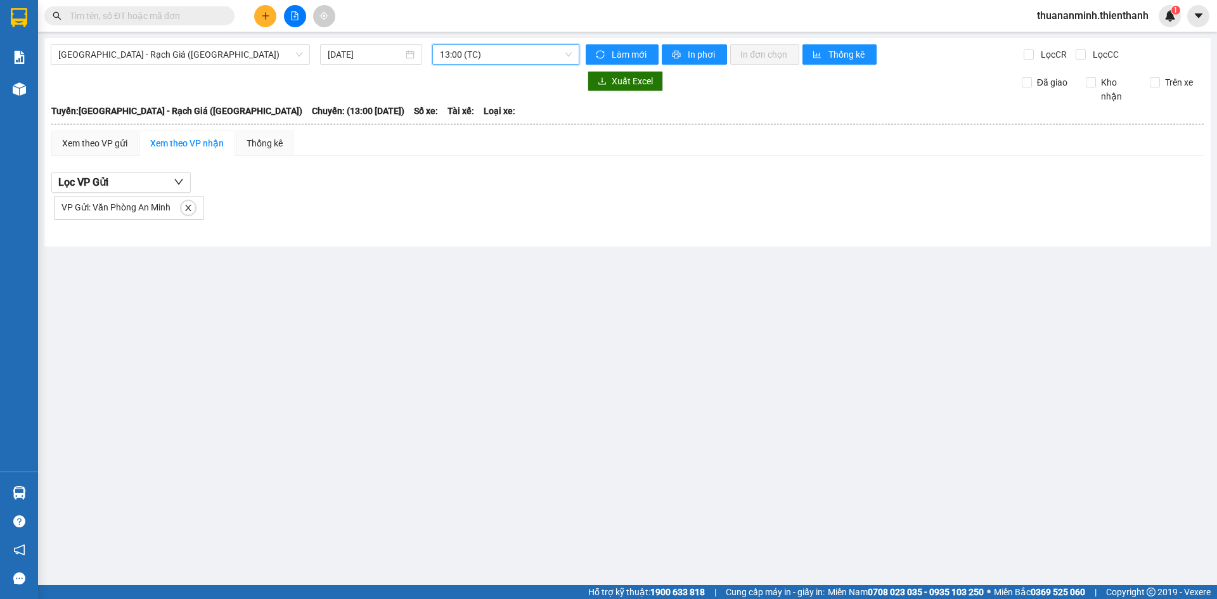
click at [551, 62] on span "13:00 (TC)" at bounding box center [506, 54] width 132 height 19
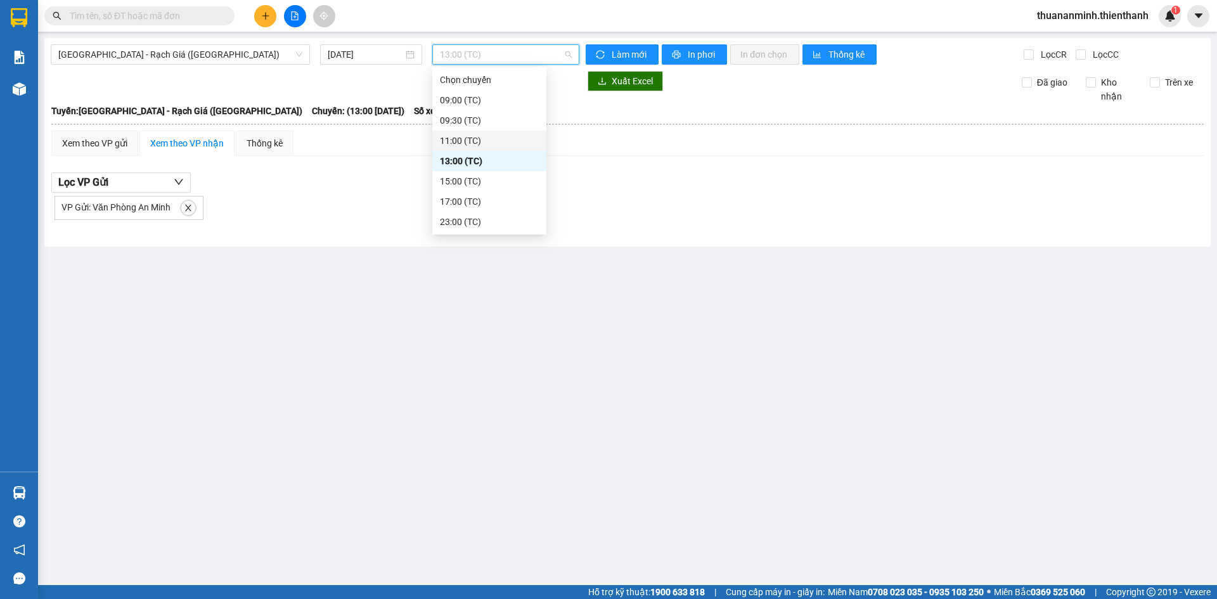
click at [480, 138] on div "11:00 (TC)" at bounding box center [489, 141] width 99 height 14
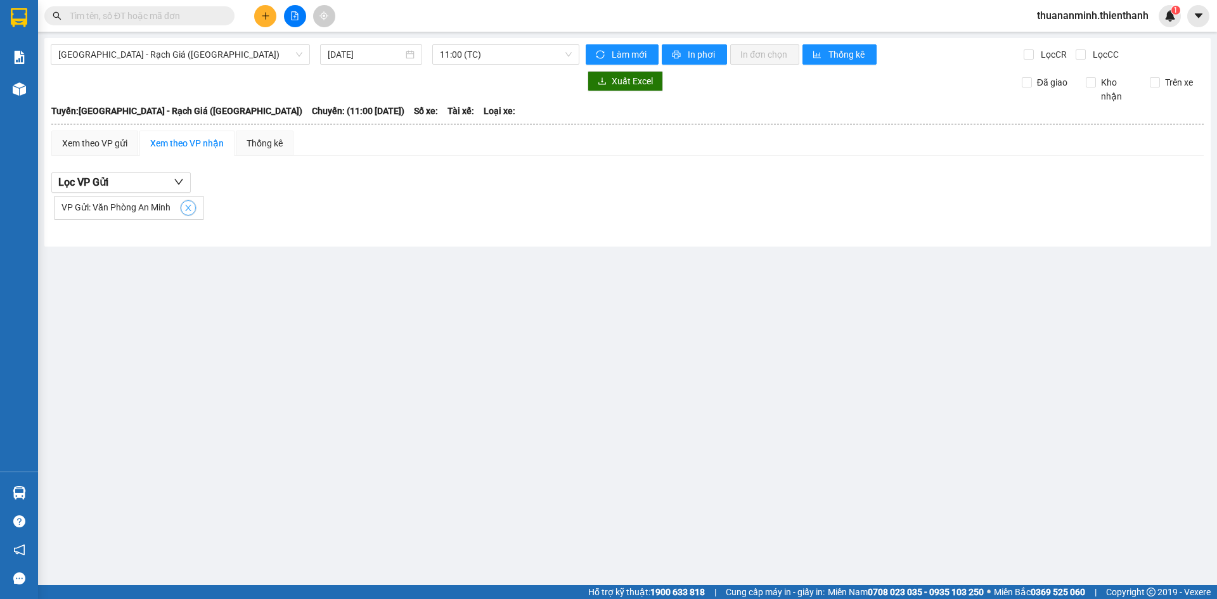
click at [189, 207] on icon "close" at bounding box center [188, 208] width 6 height 6
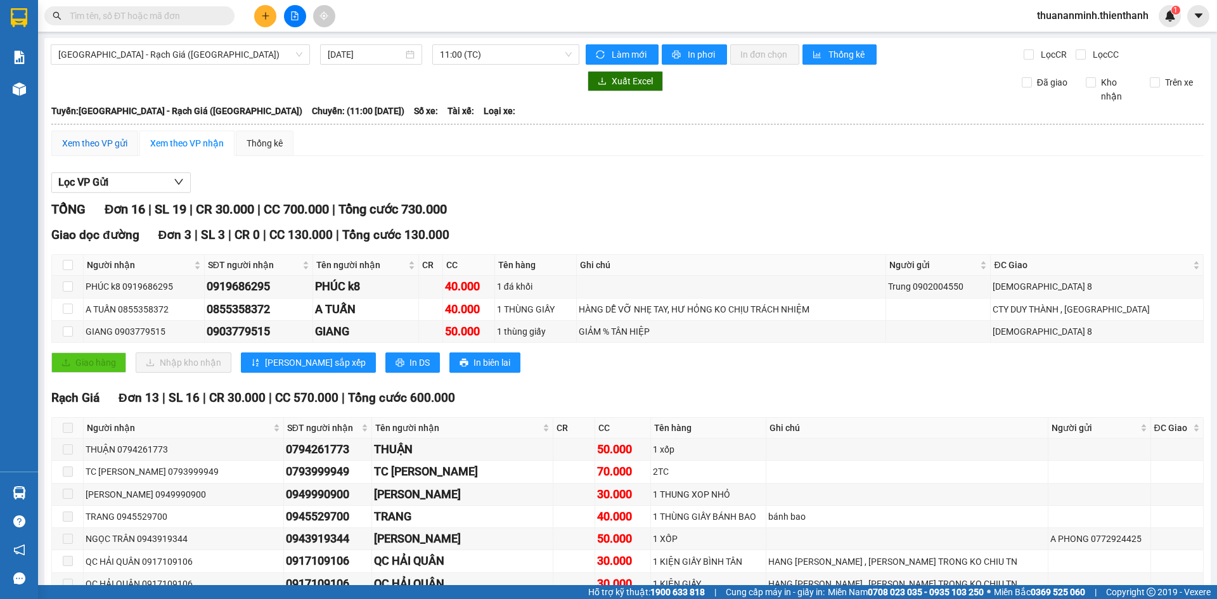
click at [110, 142] on div "Xem theo VP gửi" at bounding box center [94, 143] width 65 height 14
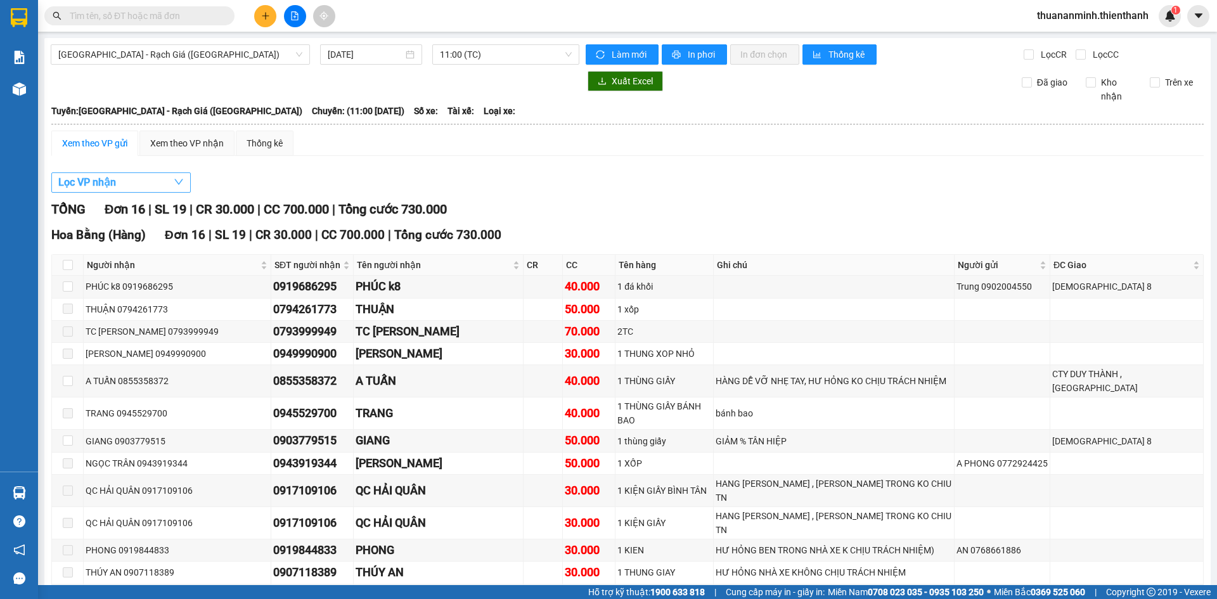
click at [156, 183] on button "Lọc VP nhận" at bounding box center [120, 182] width 139 height 20
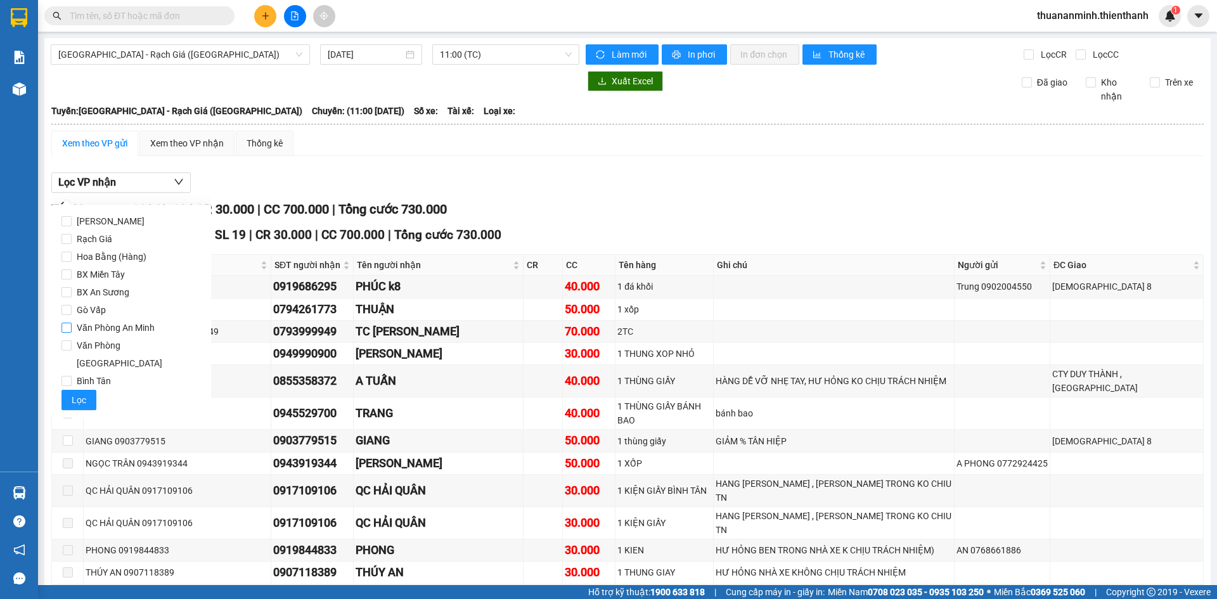
click at [121, 328] on span "Văn Phòng An Minh" at bounding box center [116, 328] width 88 height 18
click at [72, 328] on input "Văn Phòng An Minh" at bounding box center [67, 328] width 10 height 10
checkbox input "true"
click at [74, 393] on span "Lọc" at bounding box center [79, 400] width 15 height 14
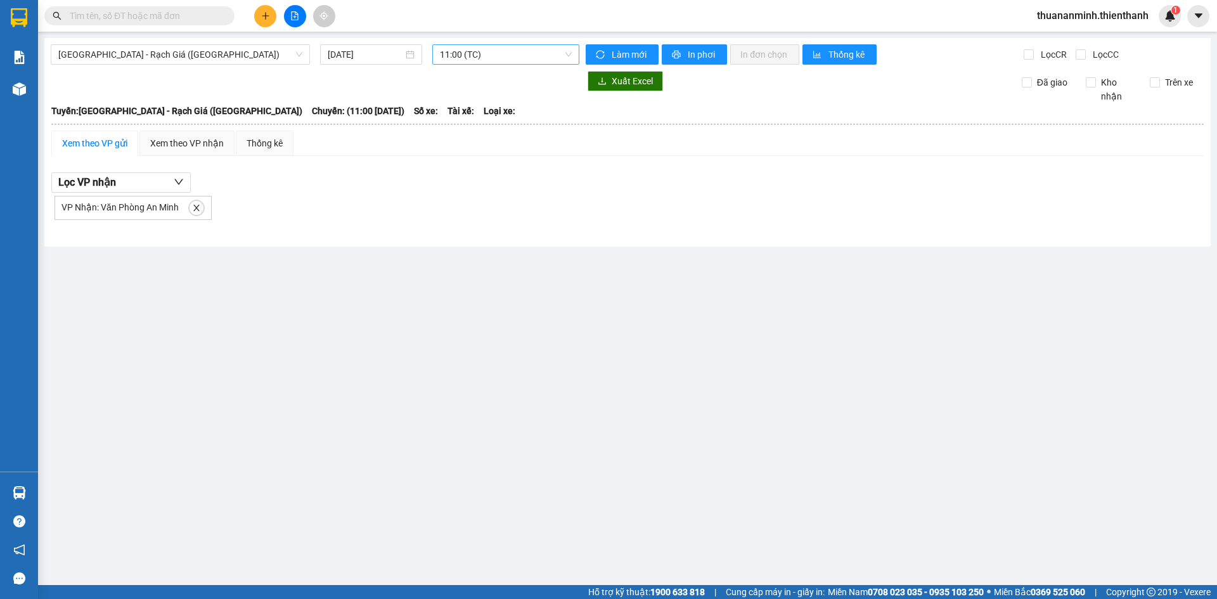
click at [491, 51] on span "11:00 (TC)" at bounding box center [506, 54] width 132 height 19
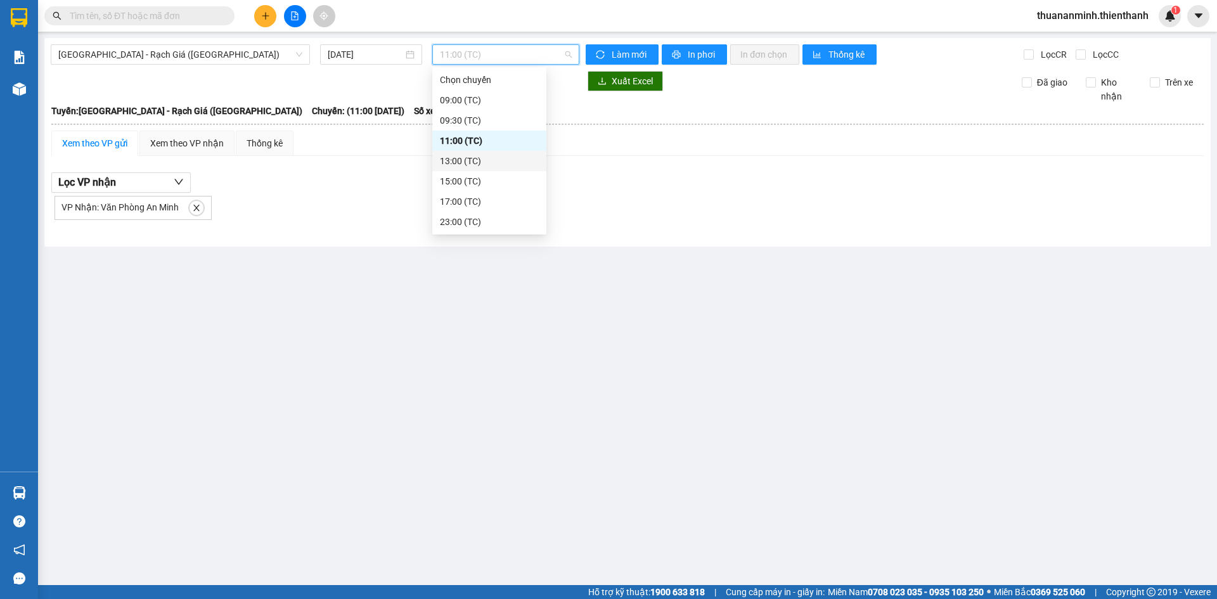
click at [465, 157] on div "13:00 (TC)" at bounding box center [489, 161] width 99 height 14
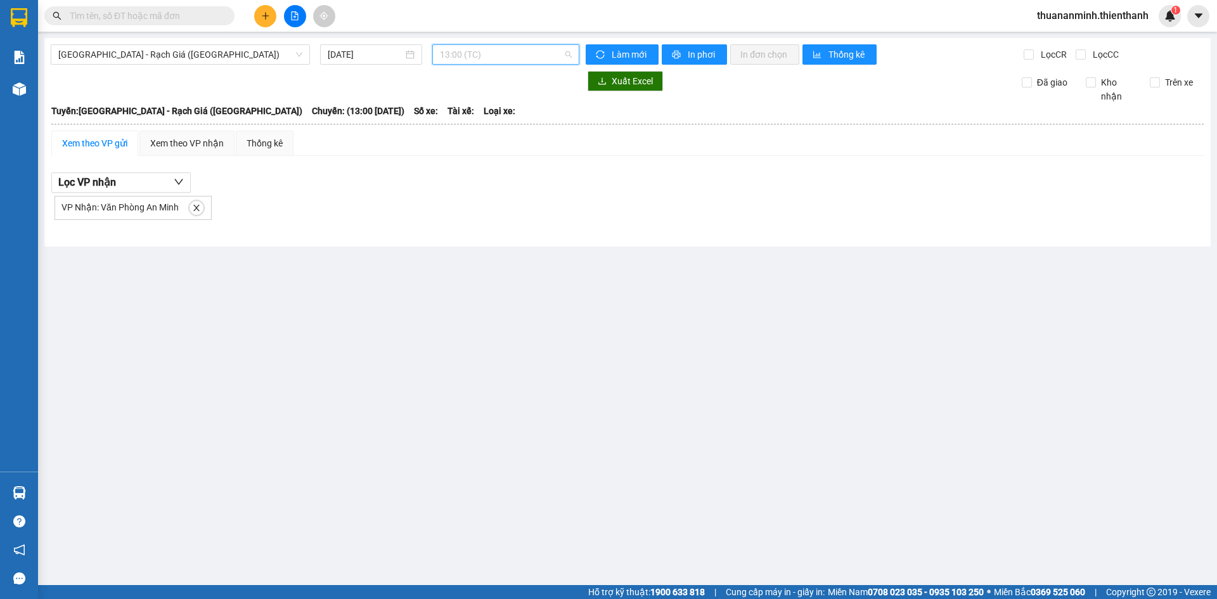
drag, startPoint x: 503, startPoint y: 53, endPoint x: 477, endPoint y: 81, distance: 38.2
click at [503, 53] on span "13:00 (TC)" at bounding box center [506, 54] width 132 height 19
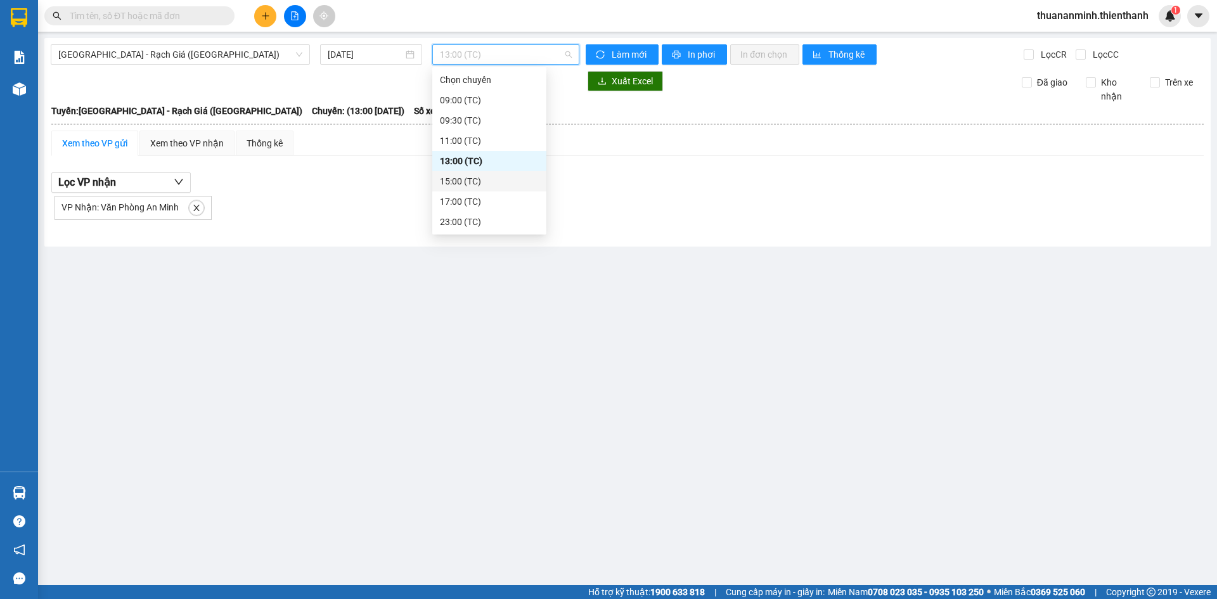
click at [454, 180] on div "15:00 (TC)" at bounding box center [489, 181] width 99 height 14
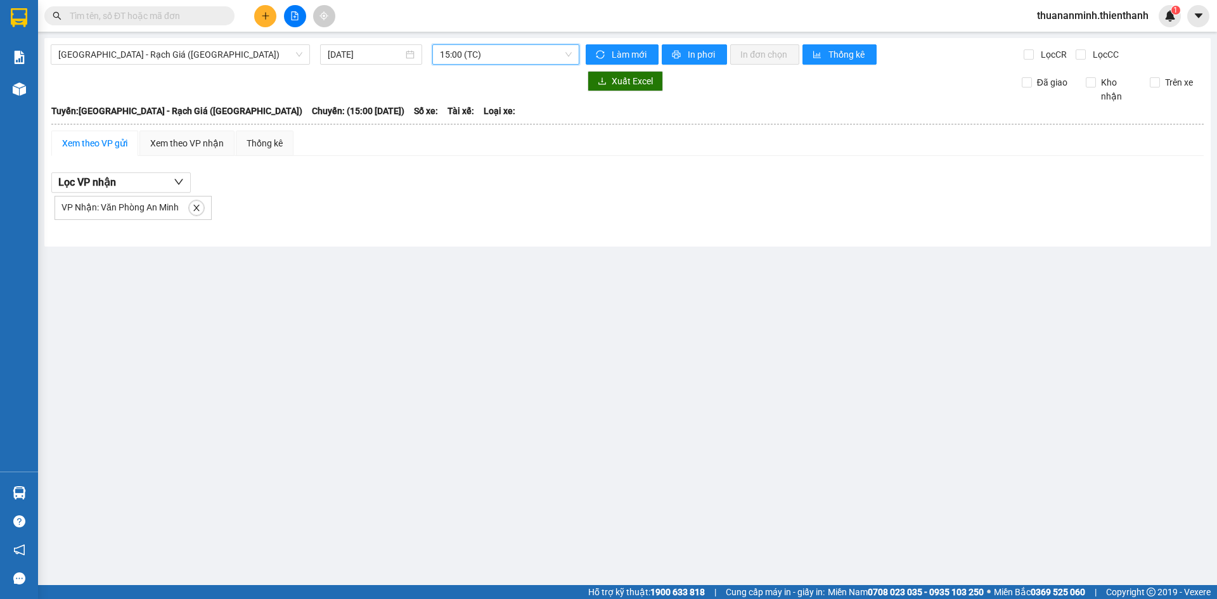
click at [512, 59] on span "15:00 (TC)" at bounding box center [506, 54] width 132 height 19
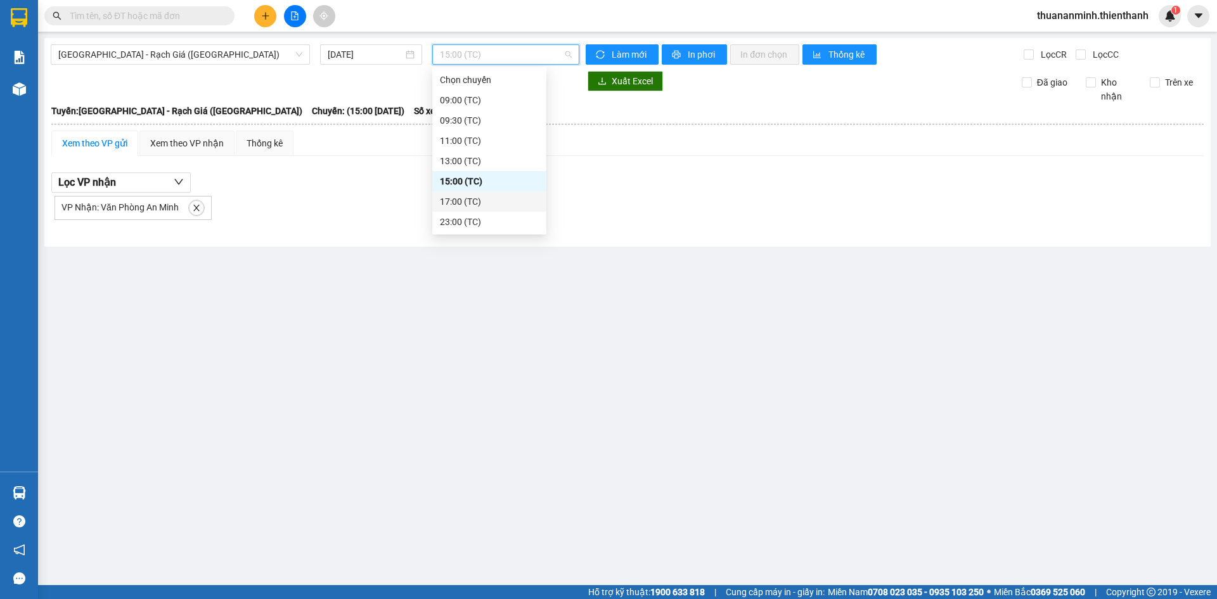
click at [472, 203] on div "17:00 (TC)" at bounding box center [489, 202] width 99 height 14
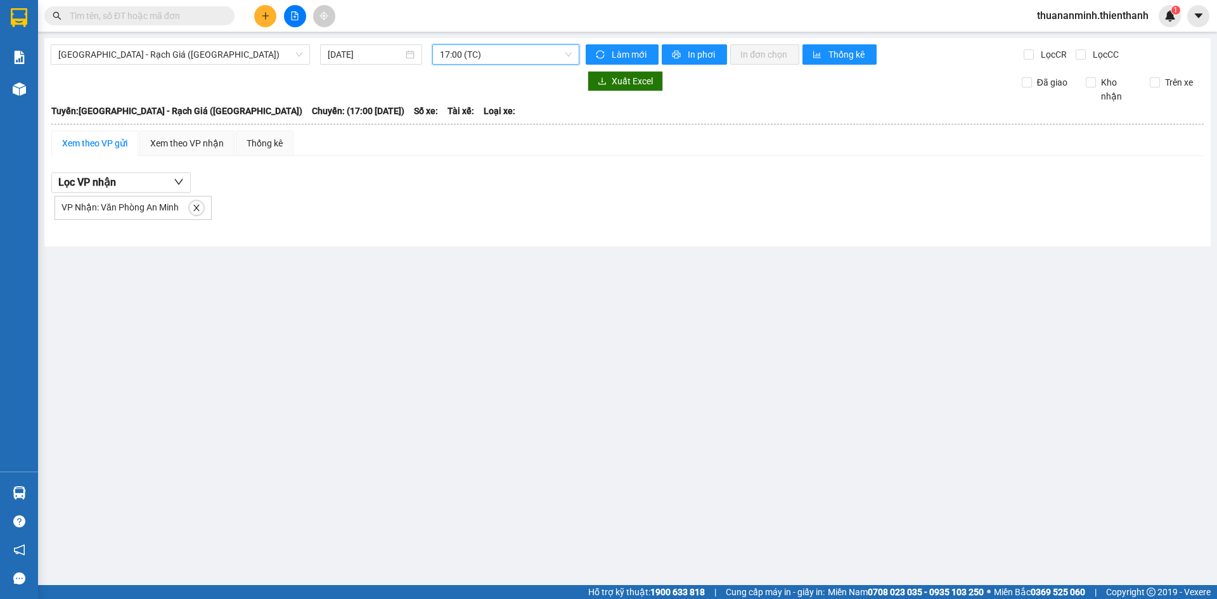
click at [521, 58] on span "17:00 (TC)" at bounding box center [506, 54] width 132 height 19
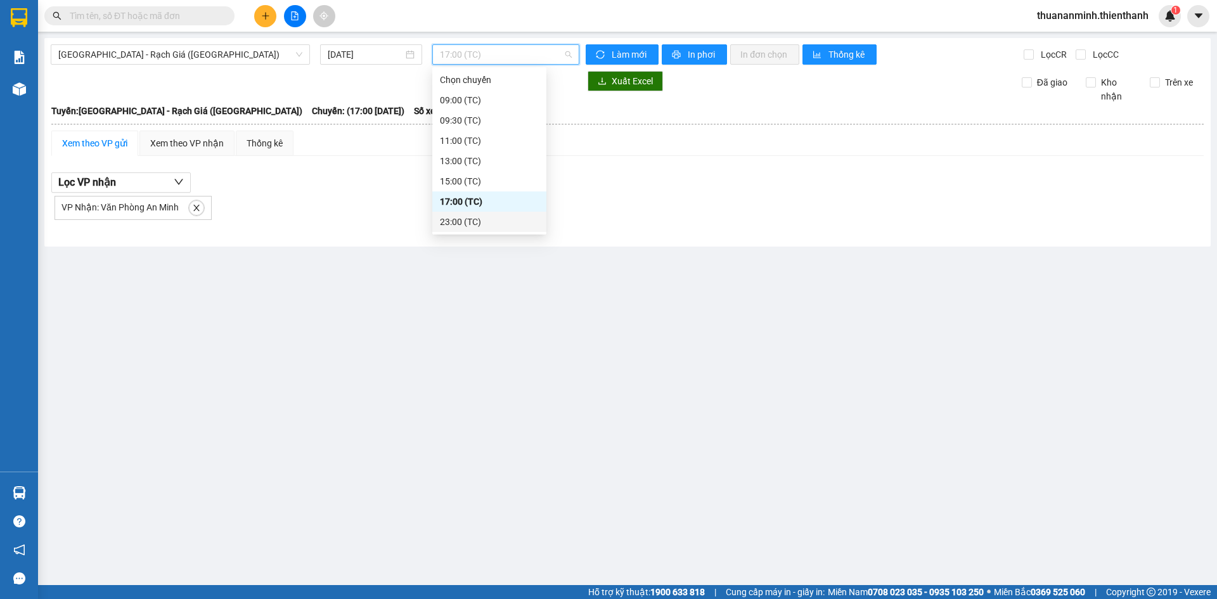
click at [465, 217] on div "23:00 (TC)" at bounding box center [489, 222] width 99 height 14
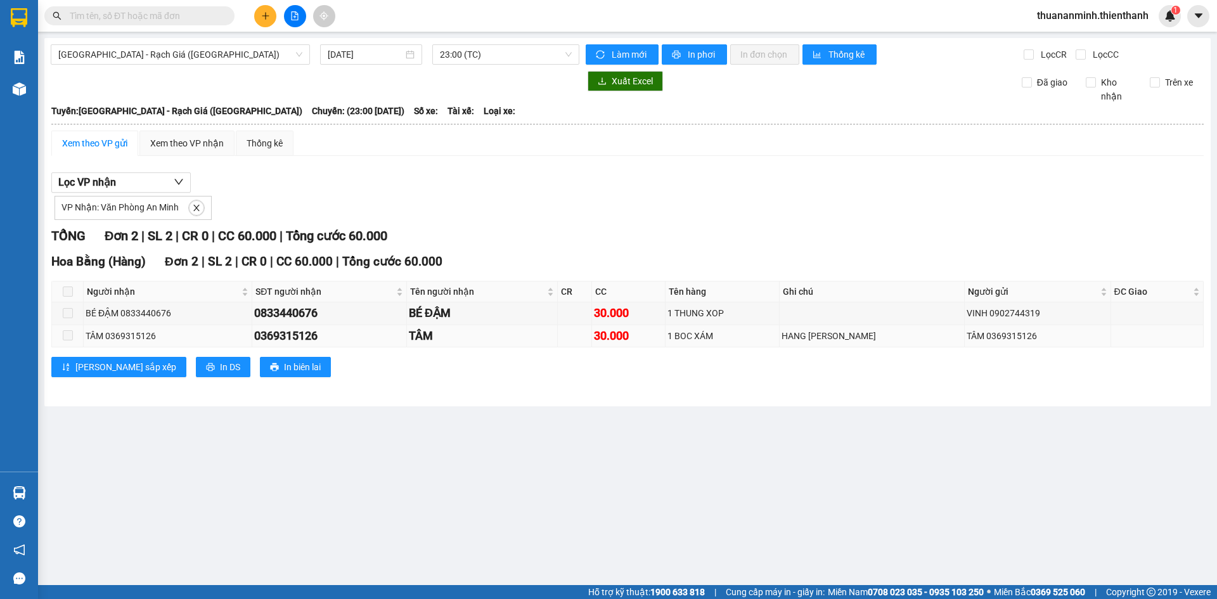
click at [295, 337] on div "0369315126" at bounding box center [329, 336] width 150 height 18
copy div "0369315126"
click at [294, 314] on div "0833440676" at bounding box center [329, 313] width 150 height 18
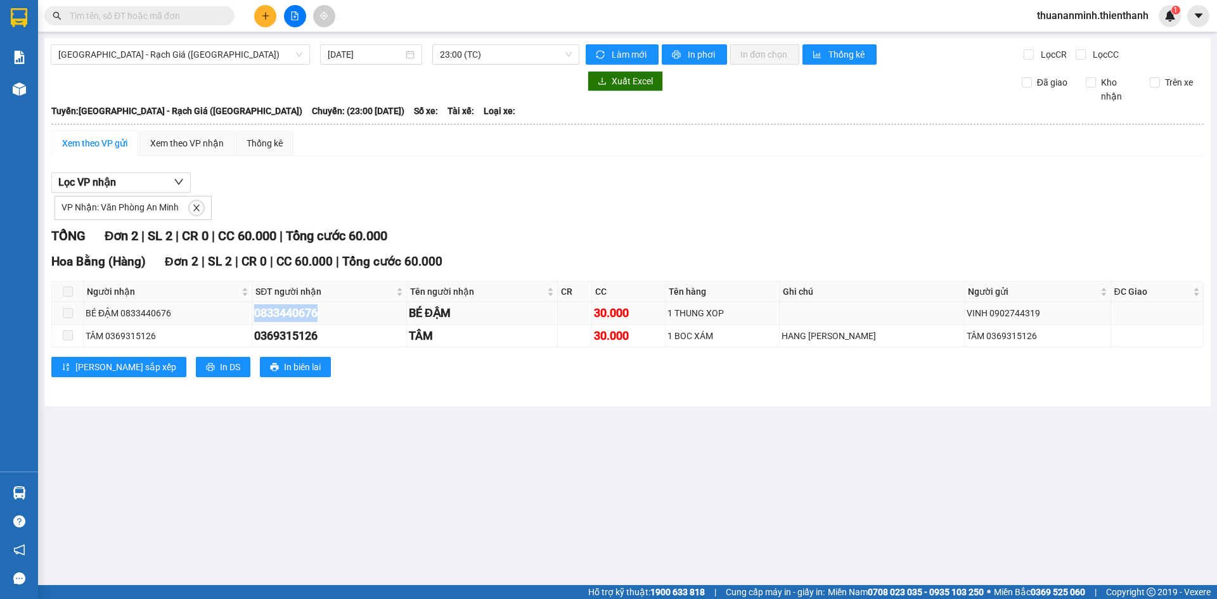
copy div "0833440676"
